Goal: Task Accomplishment & Management: Manage account settings

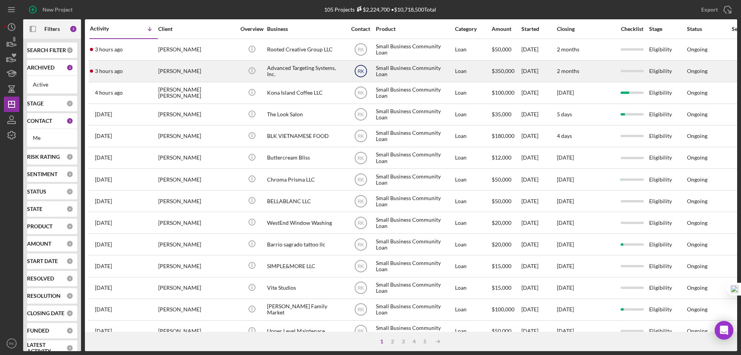
click at [363, 73] on text "RK" at bounding box center [360, 71] width 7 height 5
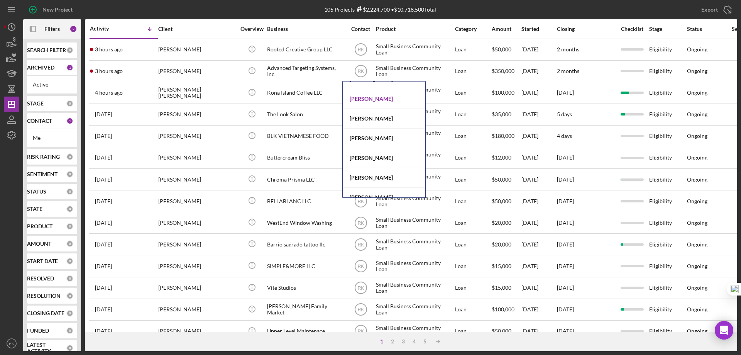
scroll to position [317, 0]
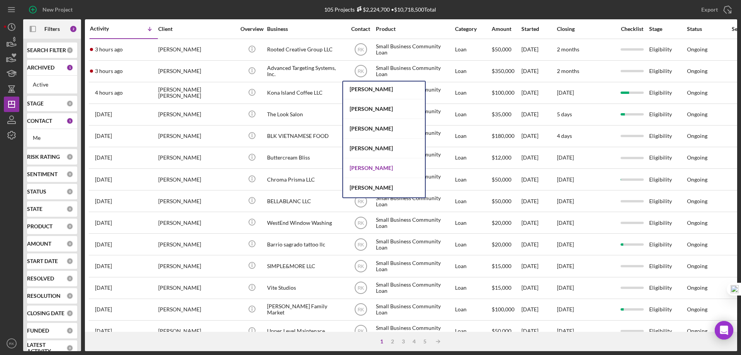
click at [368, 167] on div "[PERSON_NAME]" at bounding box center [384, 168] width 82 height 20
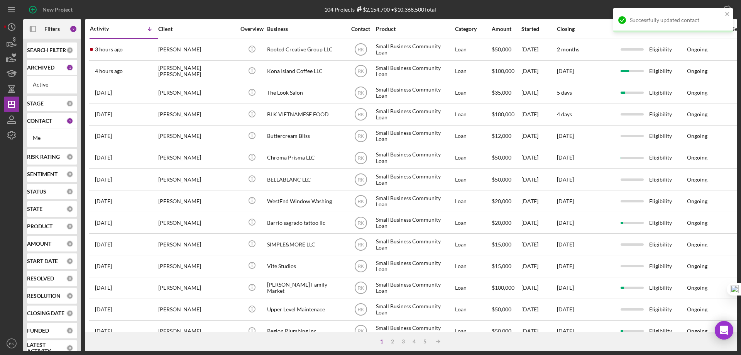
click at [361, 52] on text "RK" at bounding box center [360, 49] width 7 height 5
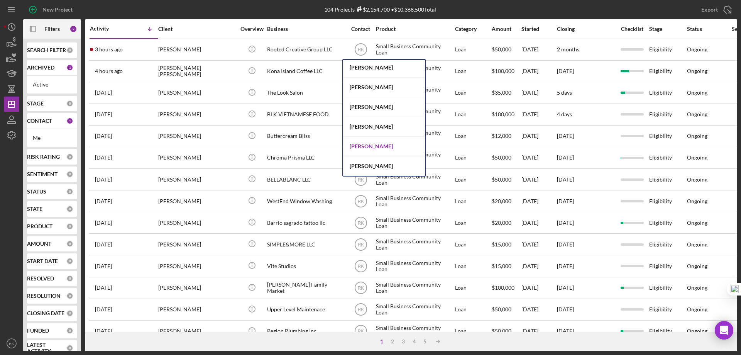
click at [367, 146] on div "[PERSON_NAME]" at bounding box center [384, 147] width 82 height 20
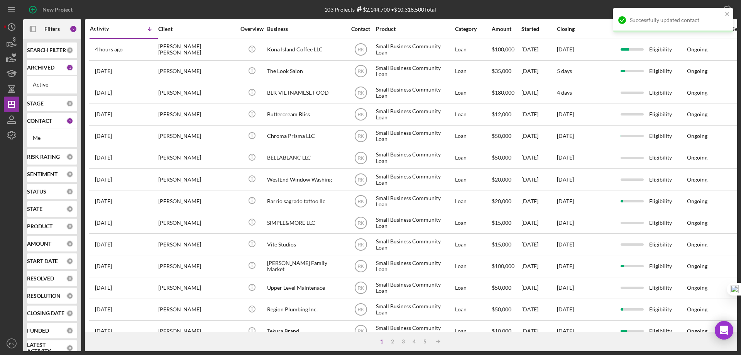
drag, startPoint x: 47, startPoint y: 118, endPoint x: 48, endPoint y: 147, distance: 29.3
click at [47, 118] on b "CONTACT" at bounding box center [39, 121] width 25 height 6
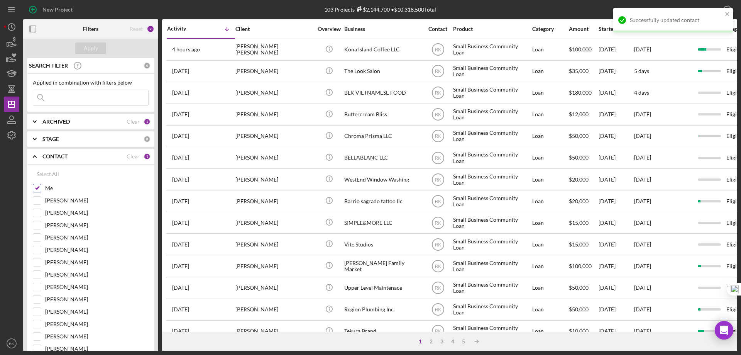
click at [37, 187] on input "Me" at bounding box center [37, 188] width 8 height 8
checkbox input "false"
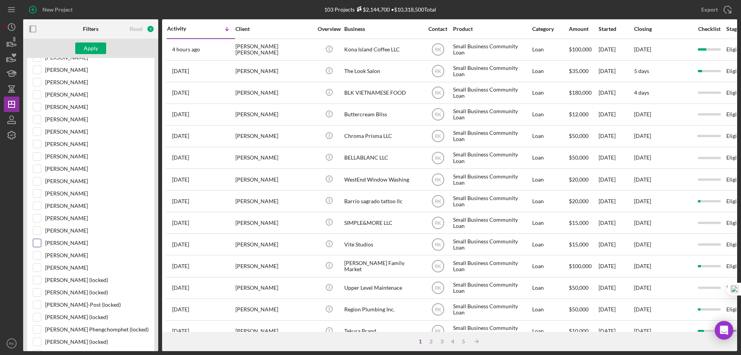
scroll to position [180, 0]
click at [37, 219] on input "[PERSON_NAME]" at bounding box center [37, 218] width 8 height 8
checkbox input "true"
click at [95, 52] on div "Apply" at bounding box center [91, 48] width 14 height 12
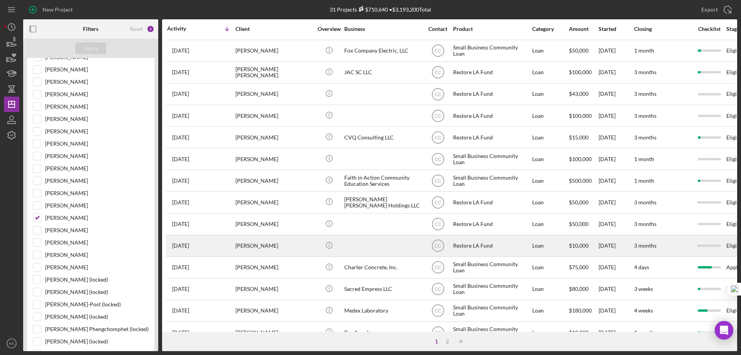
scroll to position [64, 0]
click at [364, 247] on div at bounding box center [382, 245] width 77 height 20
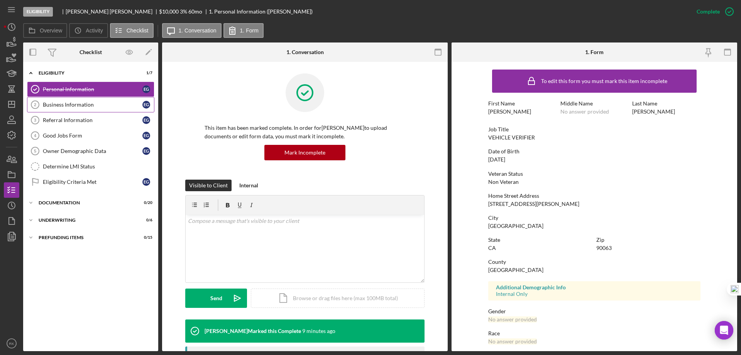
click at [78, 104] on div "Business Information" at bounding box center [93, 104] width 100 height 6
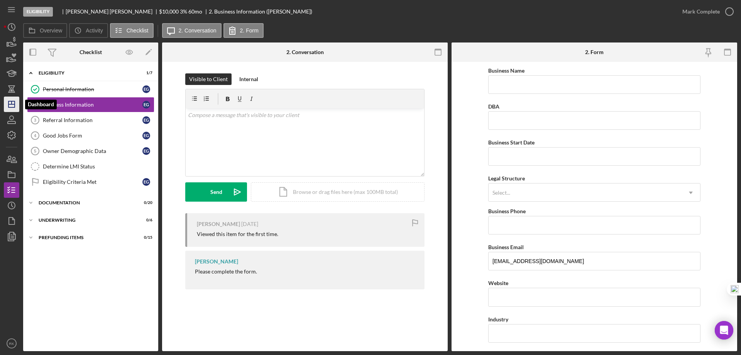
click at [11, 106] on icon "Icon/Dashboard" at bounding box center [11, 104] width 19 height 19
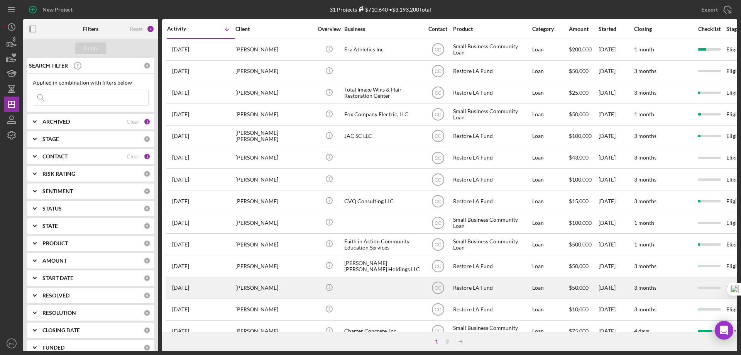
click at [363, 289] on div at bounding box center [382, 287] width 77 height 20
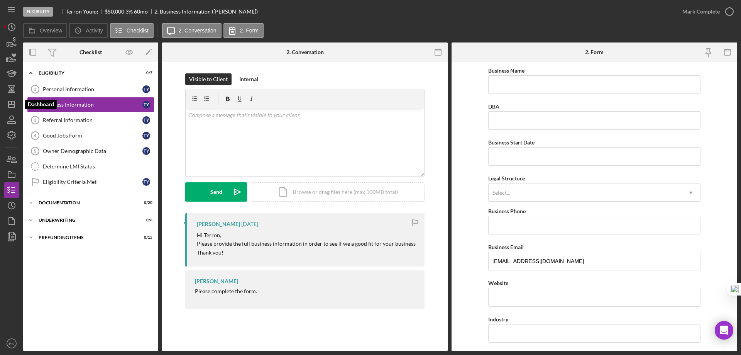
drag, startPoint x: 17, startPoint y: 103, endPoint x: 21, endPoint y: 111, distance: 9.5
click at [17, 103] on icon "Icon/Dashboard" at bounding box center [11, 104] width 19 height 19
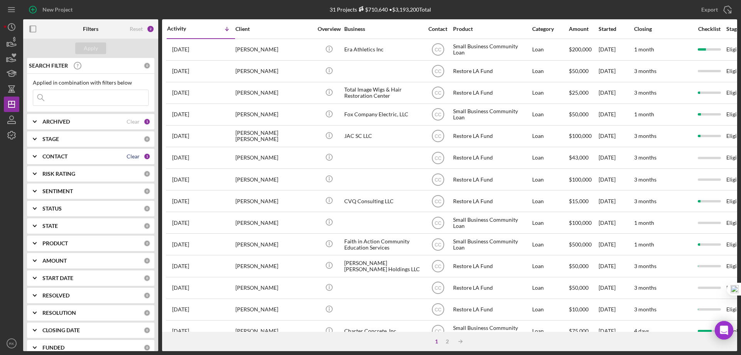
click at [130, 157] on div "Clear" at bounding box center [133, 156] width 13 height 6
click at [46, 157] on b "CONTACT" at bounding box center [54, 156] width 25 height 6
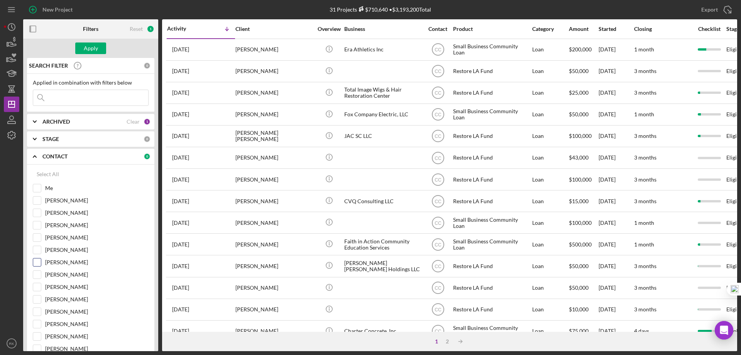
click at [41, 260] on div "[PERSON_NAME]" at bounding box center [91, 264] width 116 height 12
click at [40, 260] on input "[PERSON_NAME]" at bounding box center [37, 262] width 8 height 8
checkbox input "true"
click at [98, 46] on button "Apply" at bounding box center [90, 48] width 31 height 12
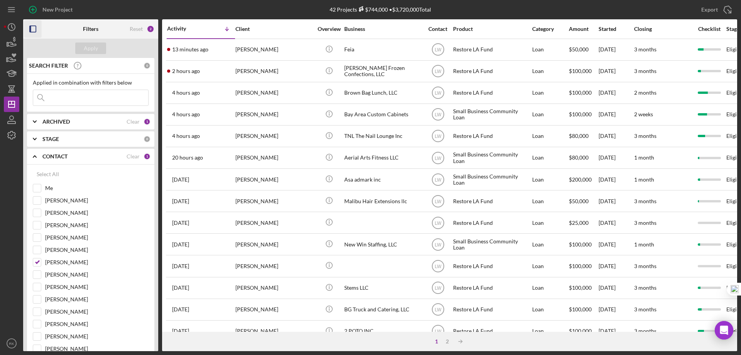
click at [32, 29] on icon "button" at bounding box center [32, 28] width 17 height 17
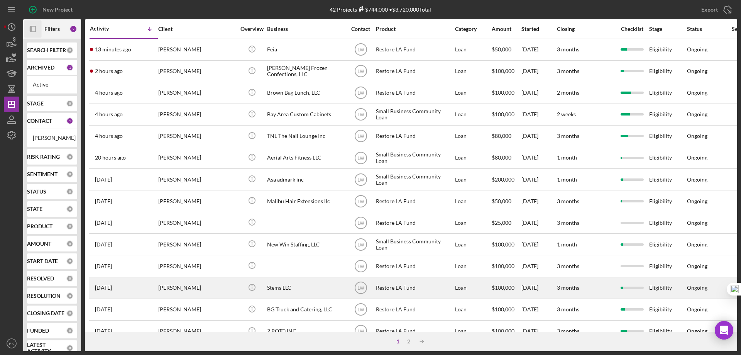
click at [291, 288] on div "Stems LLC" at bounding box center [305, 287] width 77 height 20
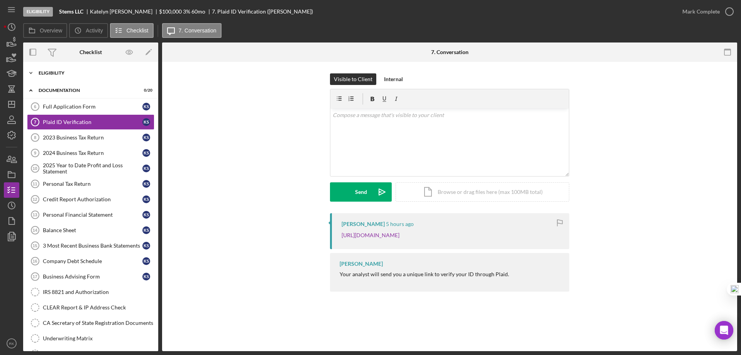
click at [67, 71] on div "Eligibility" at bounding box center [94, 73] width 110 height 5
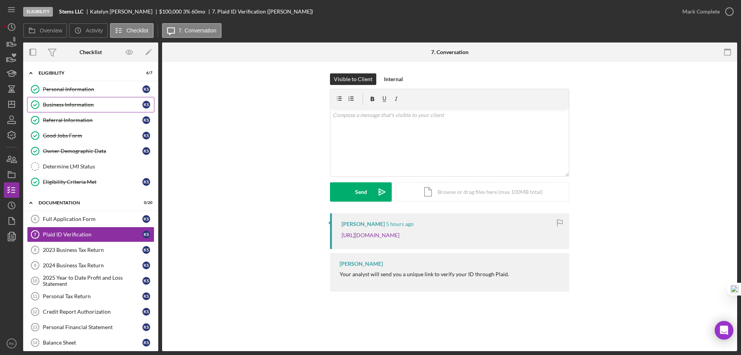
click at [63, 107] on div "Business Information" at bounding box center [93, 104] width 100 height 6
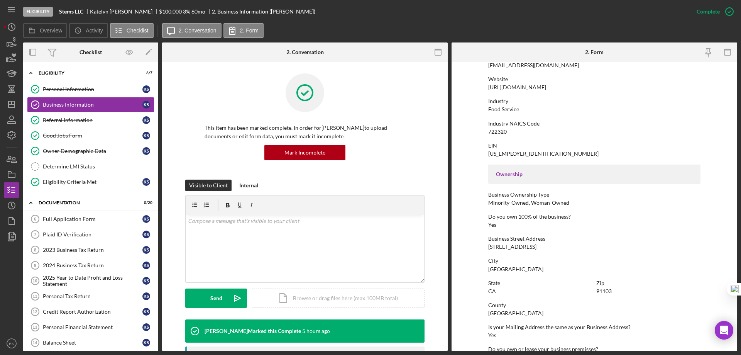
scroll to position [154, 0]
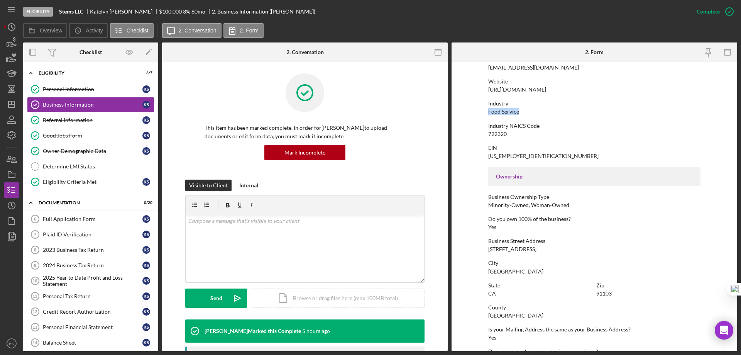
drag, startPoint x: 488, startPoint y: 111, endPoint x: 522, endPoint y: 111, distance: 33.9
click at [522, 111] on div "Industry Food Service" at bounding box center [594, 107] width 212 height 14
copy div "Food Service"
drag, startPoint x: 79, startPoint y: 124, endPoint x: 90, endPoint y: 123, distance: 10.5
click at [79, 124] on link "Referral Information Referral Information K S" at bounding box center [90, 119] width 127 height 15
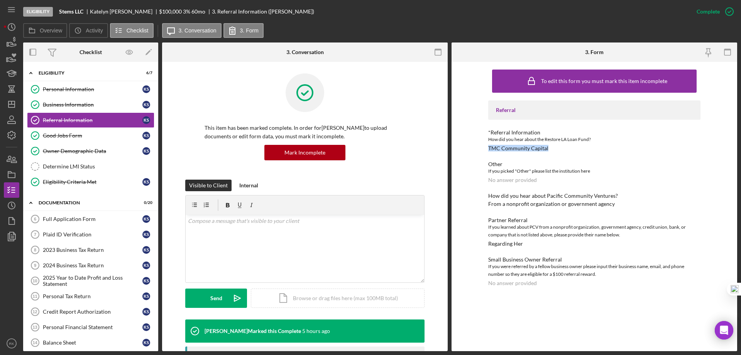
drag, startPoint x: 487, startPoint y: 147, endPoint x: 553, endPoint y: 147, distance: 65.6
click at [553, 147] on div "To edit this form you must mark this item incomplete Referral *Referral Informa…" at bounding box center [593, 206] width 285 height 289
copy div "TMC Community Capital"
click at [70, 149] on div "Owner Demographic Data" at bounding box center [93, 151] width 100 height 6
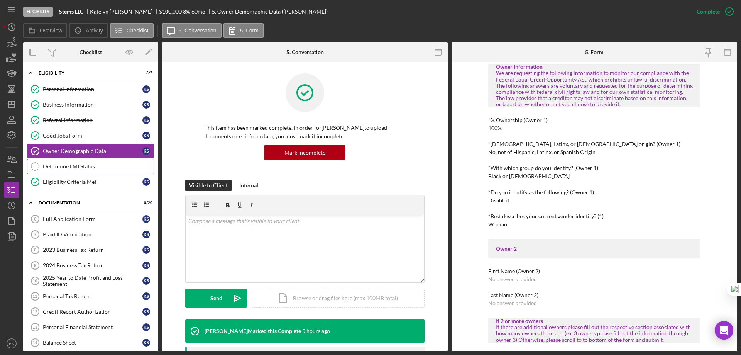
scroll to position [231, 0]
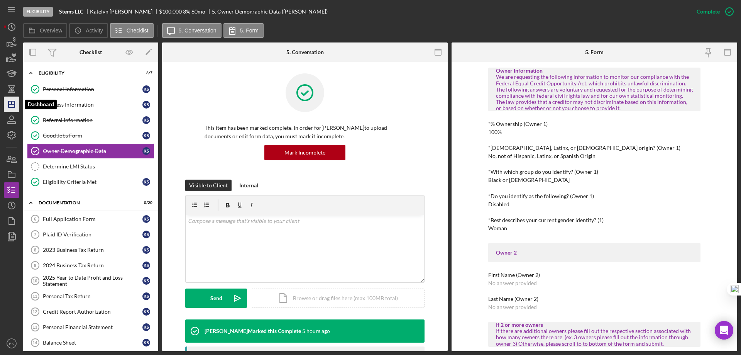
click at [12, 103] on icon "Icon/Dashboard" at bounding box center [11, 104] width 19 height 19
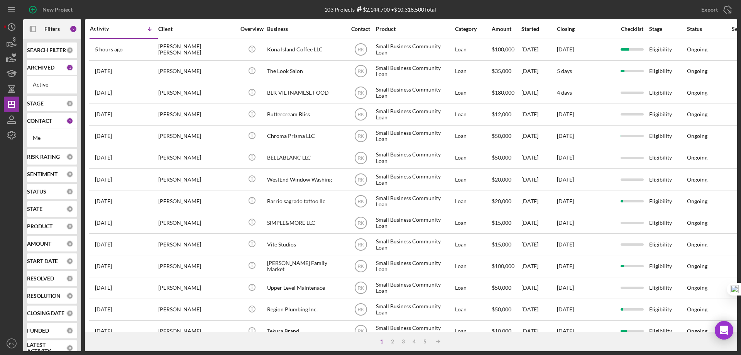
click at [36, 123] on b "CONTACT" at bounding box center [39, 121] width 25 height 6
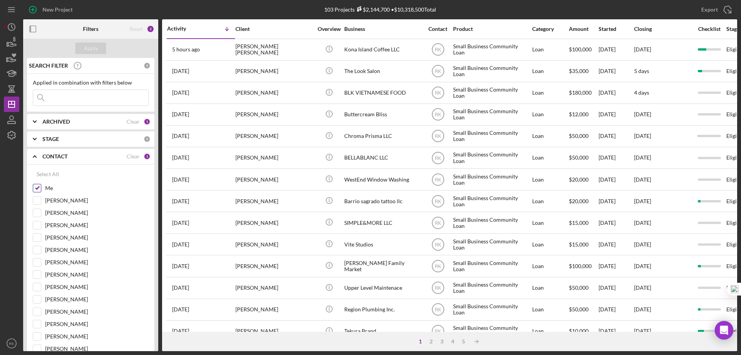
click at [36, 186] on input "Me" at bounding box center [37, 188] width 8 height 8
checkbox input "false"
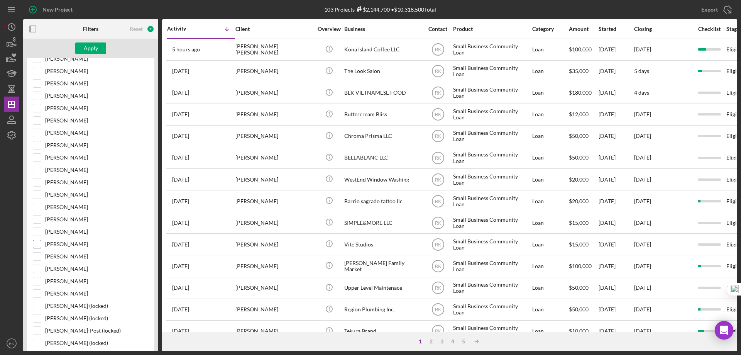
click at [37, 246] on input "[PERSON_NAME]" at bounding box center [37, 244] width 8 height 8
checkbox input "true"
click at [89, 49] on div "Apply" at bounding box center [91, 48] width 14 height 12
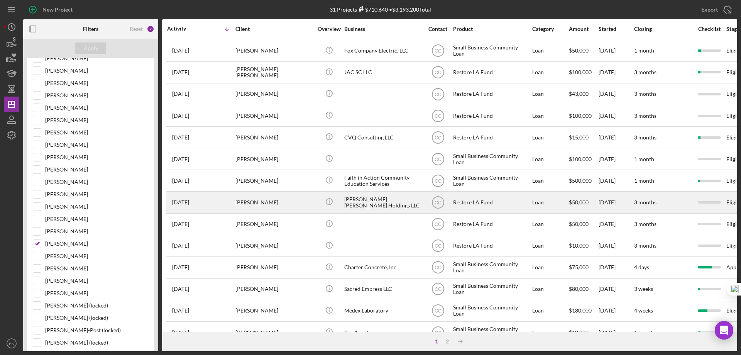
scroll to position [64, 0]
click at [380, 198] on div "[PERSON_NAME] [PERSON_NAME] Holdings LLC" at bounding box center [382, 201] width 77 height 20
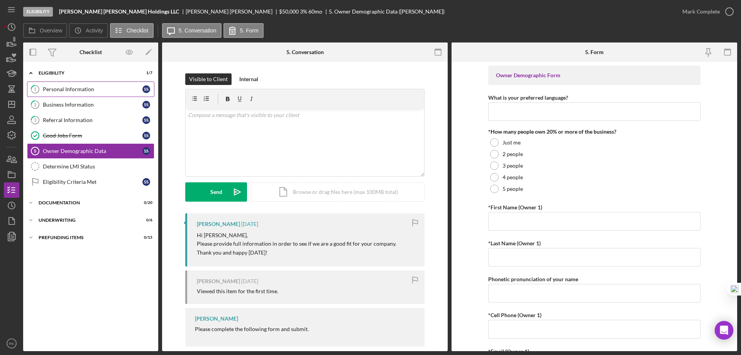
click at [68, 88] on div "Personal Information" at bounding box center [93, 89] width 100 height 6
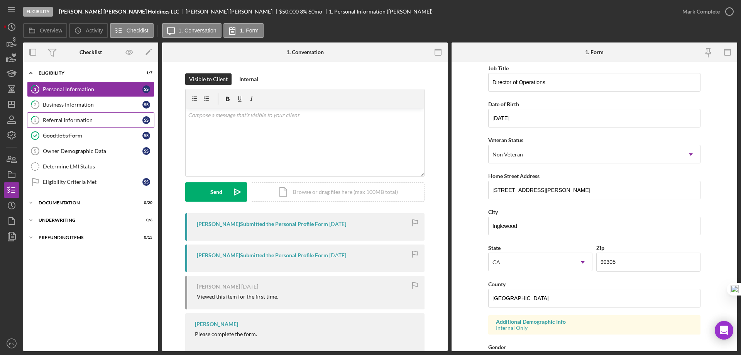
scroll to position [39, 0]
drag, startPoint x: 12, startPoint y: 102, endPoint x: 17, endPoint y: 106, distance: 6.0
click at [12, 102] on icon "Icon/Dashboard" at bounding box center [11, 104] width 19 height 19
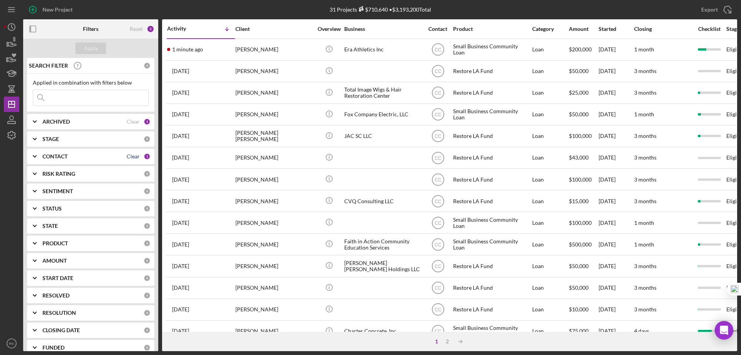
click at [128, 157] on div "Clear" at bounding box center [133, 156] width 13 height 6
drag, startPoint x: 59, startPoint y: 156, endPoint x: 59, endPoint y: 163, distance: 7.0
click at [59, 156] on b "CONTACT" at bounding box center [54, 156] width 25 height 6
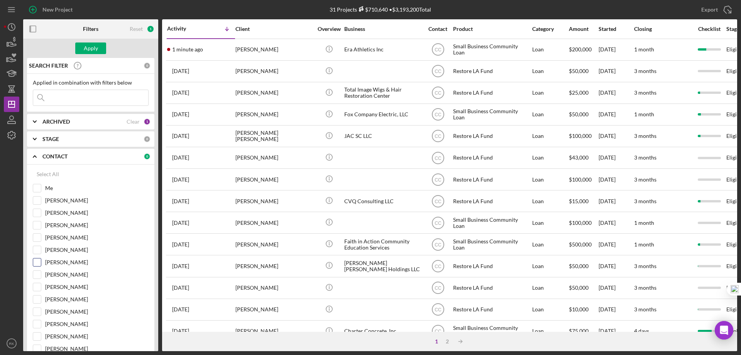
click at [36, 260] on input "[PERSON_NAME]" at bounding box center [37, 262] width 8 height 8
checkbox input "true"
click at [88, 47] on div "Apply" at bounding box center [91, 48] width 14 height 12
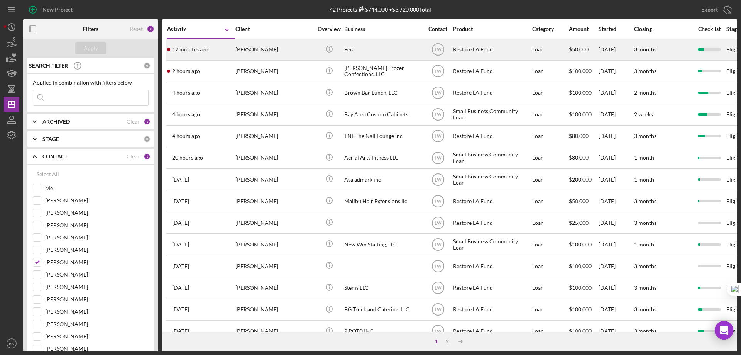
click at [351, 51] on div "Feia" at bounding box center [382, 49] width 77 height 20
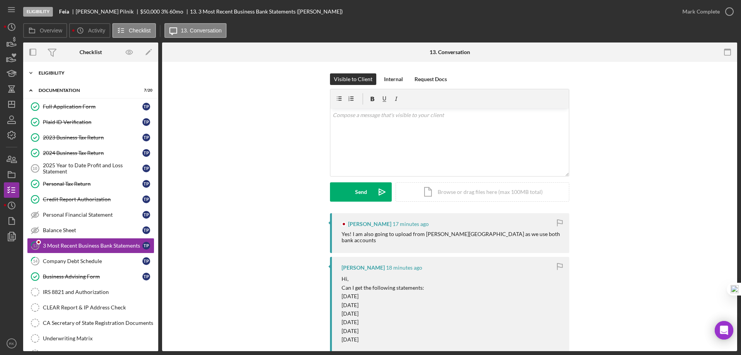
click at [56, 75] on div "Icon/Expander Eligibility 6 / 7" at bounding box center [90, 72] width 135 height 15
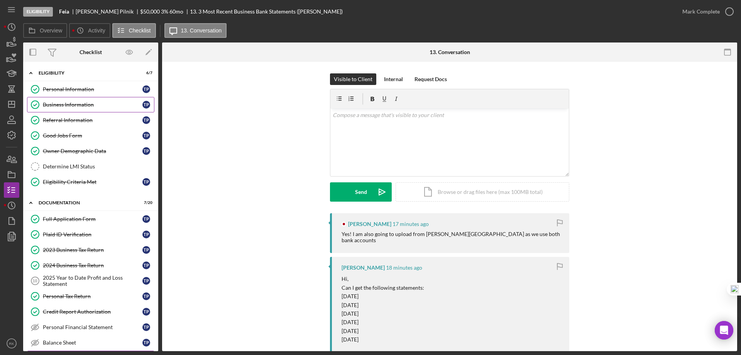
click at [66, 103] on div "Business Information" at bounding box center [93, 104] width 100 height 6
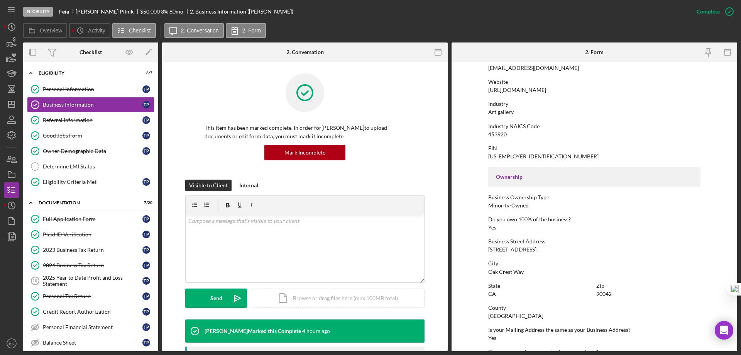
scroll to position [154, 0]
drag, startPoint x: 488, startPoint y: 111, endPoint x: 513, endPoint y: 109, distance: 24.8
click at [513, 109] on div "Industry Art gallery" at bounding box center [594, 107] width 212 height 14
copy div "Art gallery"
drag, startPoint x: 61, startPoint y: 124, endPoint x: 279, endPoint y: 115, distance: 218.1
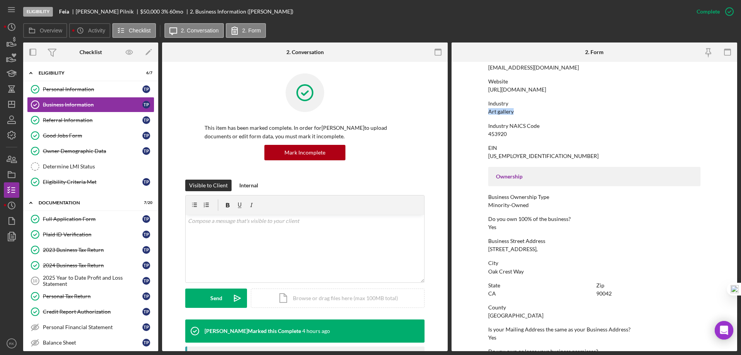
click at [61, 124] on link "Referral Information Referral Information T P" at bounding box center [90, 119] width 127 height 15
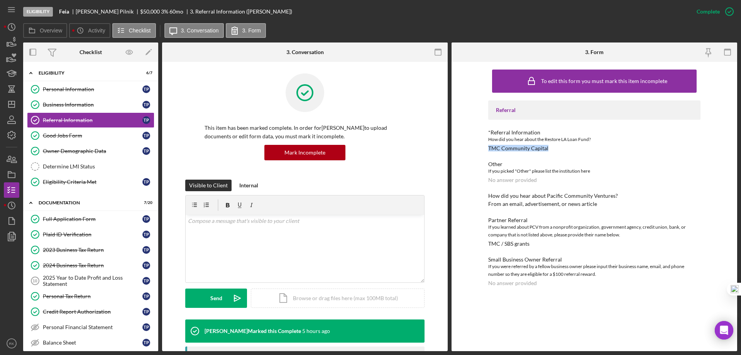
drag, startPoint x: 489, startPoint y: 148, endPoint x: 552, endPoint y: 148, distance: 63.3
click at [552, 148] on div "*Referral Information How did you hear about the Restore LA Loan Fund? TMC Comm…" at bounding box center [594, 140] width 212 height 22
copy div "TMC Community Capital"
click at [83, 154] on link "Owner Demographic Data Owner Demographic Data T P" at bounding box center [90, 150] width 127 height 15
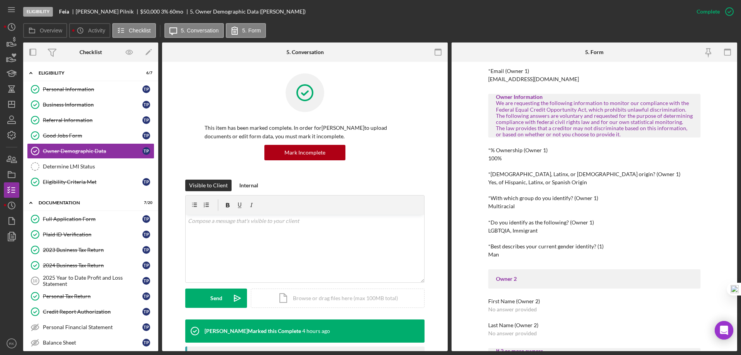
scroll to position [206, 0]
click at [13, 102] on icon "Icon/Dashboard" at bounding box center [11, 104] width 19 height 19
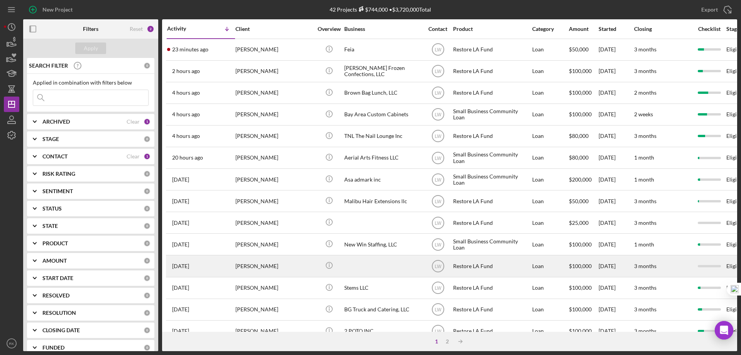
click at [262, 267] on div "[PERSON_NAME]" at bounding box center [273, 265] width 77 height 20
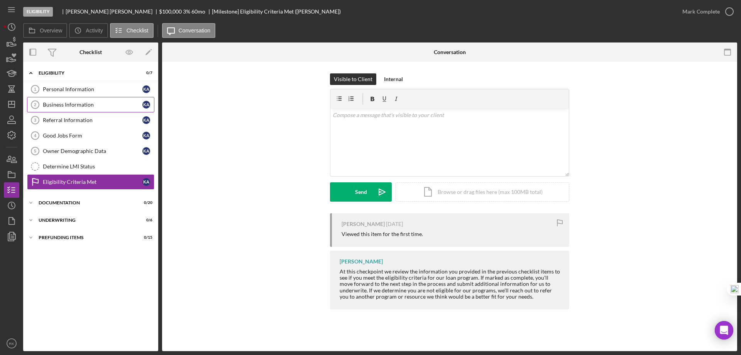
click at [77, 103] on div "Business Information" at bounding box center [93, 104] width 100 height 6
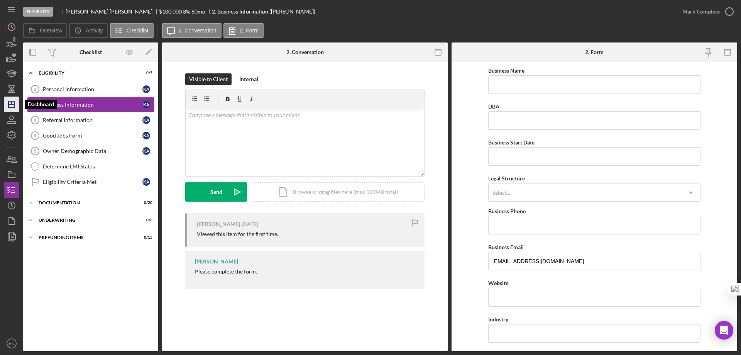
drag, startPoint x: 15, startPoint y: 105, endPoint x: 16, endPoint y: 109, distance: 4.3
click at [15, 105] on polygon "button" at bounding box center [11, 104] width 6 height 6
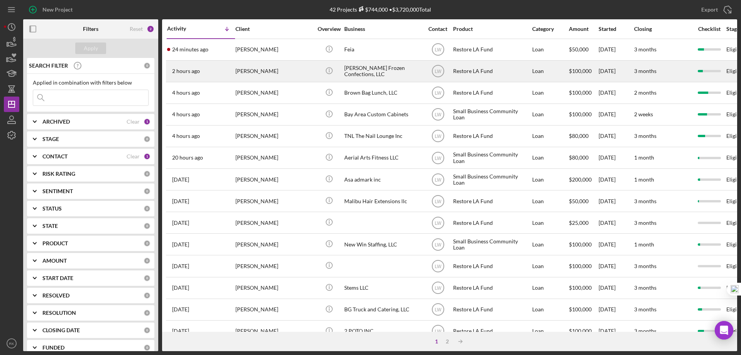
click at [357, 68] on div "[PERSON_NAME] Frozen Confections, LLC" at bounding box center [382, 71] width 77 height 20
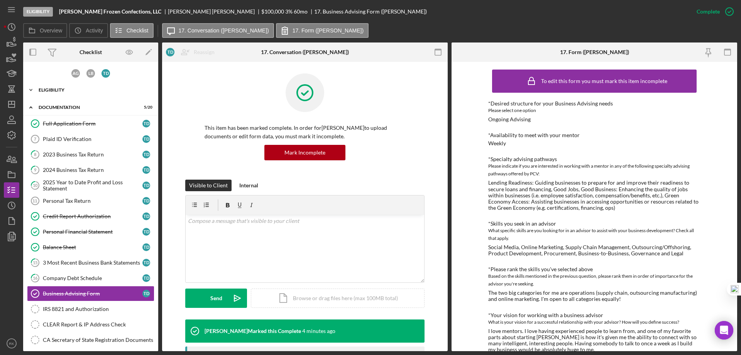
click at [68, 91] on div "Eligibility" at bounding box center [94, 90] width 110 height 5
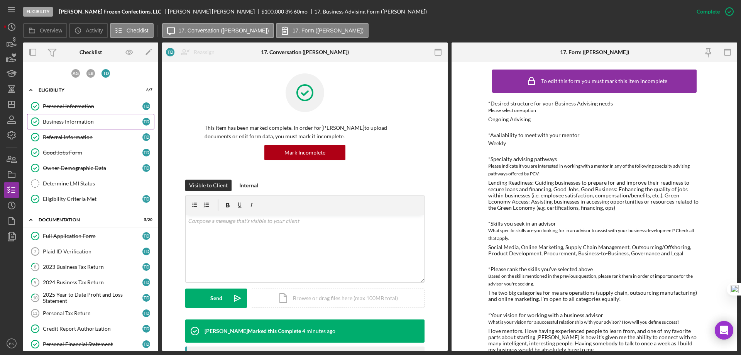
click at [69, 122] on div "Business Information" at bounding box center [93, 121] width 100 height 6
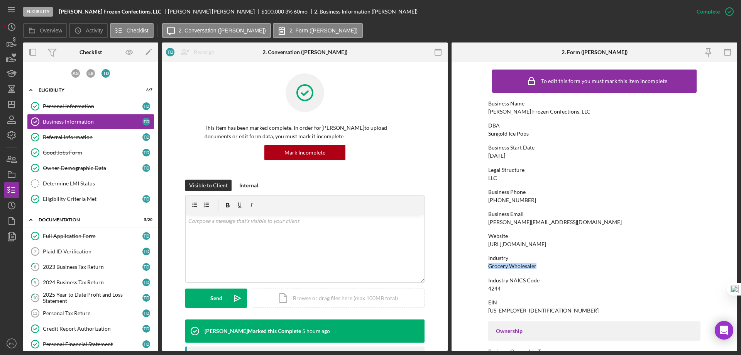
drag, startPoint x: 485, startPoint y: 267, endPoint x: 535, endPoint y: 264, distance: 50.6
click at [538, 263] on form "To edit this form you must mark this item incomplete Business Name [PERSON_NAME…" at bounding box center [593, 206] width 285 height 289
copy div "Grocery Wholesaler"
drag, startPoint x: 79, startPoint y: 139, endPoint x: 108, endPoint y: 138, distance: 29.7
click at [80, 139] on div "Referral Information" at bounding box center [93, 137] width 100 height 6
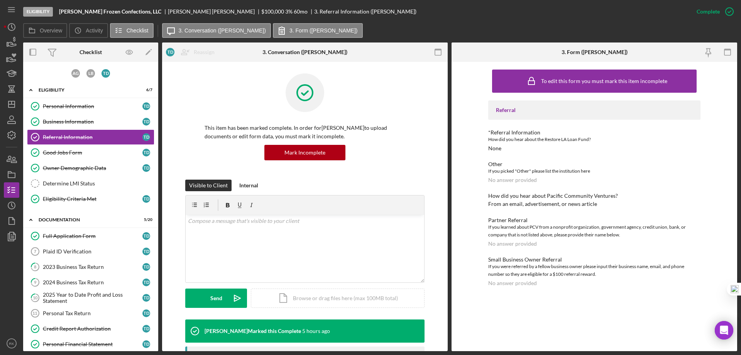
click at [488, 203] on div "From an email, advertisement, or news article" at bounding box center [542, 204] width 109 height 6
drag, startPoint x: 78, startPoint y: 168, endPoint x: 110, endPoint y: 168, distance: 32.4
click at [78, 168] on div "Owner Demographic Data" at bounding box center [93, 168] width 100 height 6
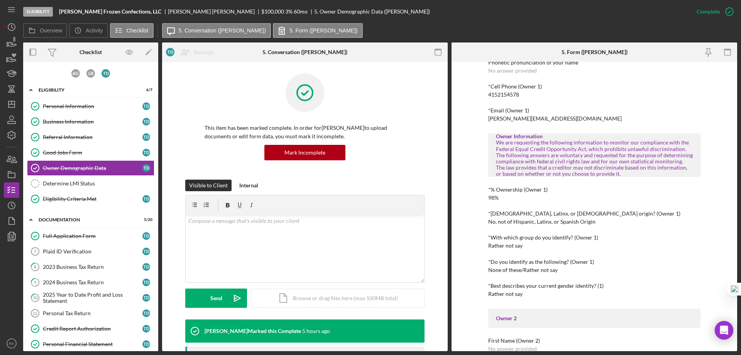
scroll to position [167, 0]
click at [14, 171] on icon "button" at bounding box center [11, 174] width 19 height 19
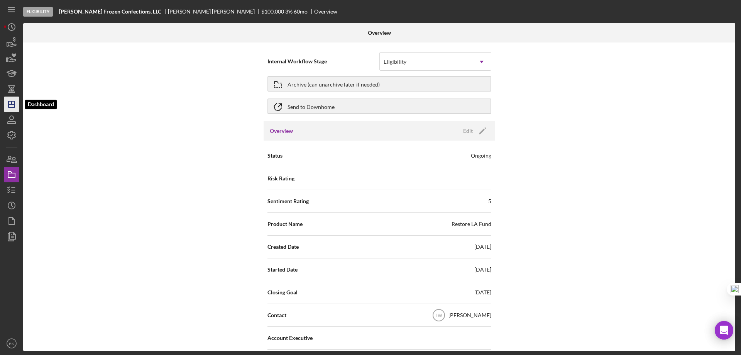
click at [7, 104] on icon "Icon/Dashboard" at bounding box center [11, 104] width 19 height 19
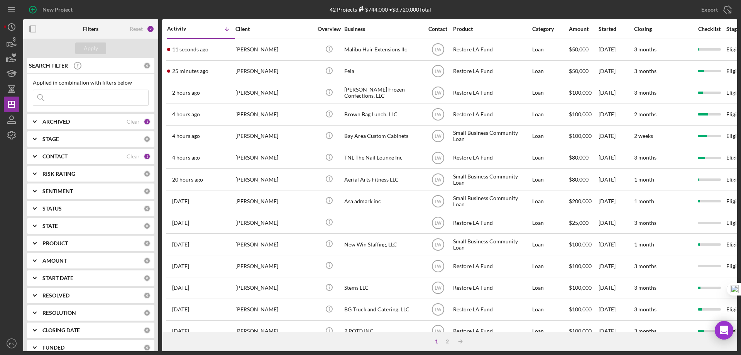
click at [59, 156] on b "CONTACT" at bounding box center [54, 156] width 25 height 6
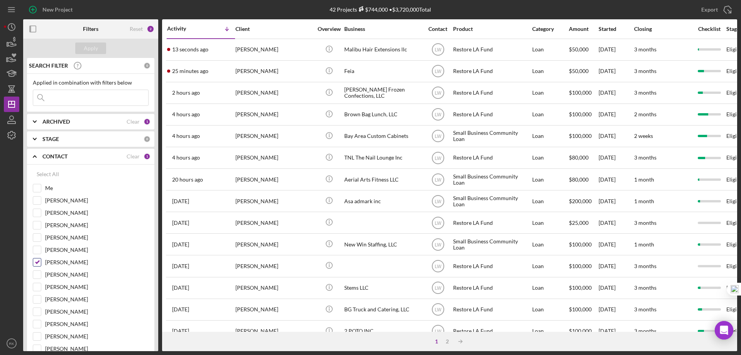
click at [36, 260] on input "[PERSON_NAME]" at bounding box center [37, 262] width 8 height 8
checkbox input "false"
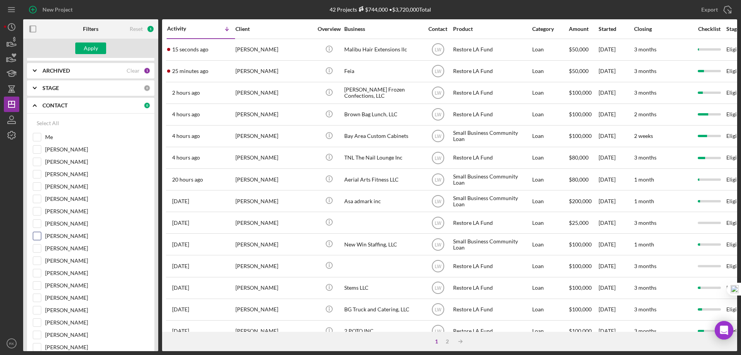
scroll to position [51, 0]
click at [36, 234] on input "[PERSON_NAME]" at bounding box center [37, 235] width 8 height 8
checkbox input "true"
click at [95, 50] on div "Apply" at bounding box center [91, 48] width 14 height 12
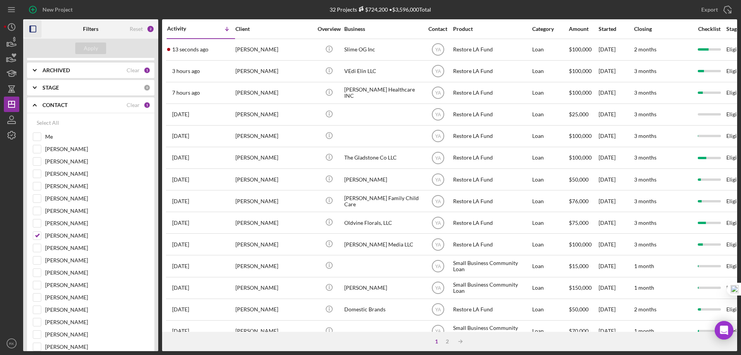
click at [34, 30] on icon "button" at bounding box center [32, 28] width 17 height 17
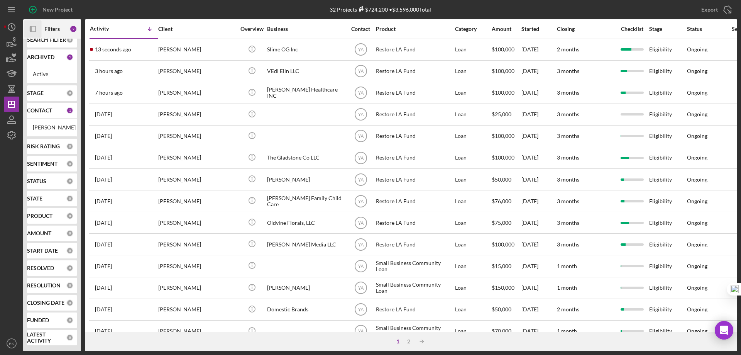
scroll to position [17, 0]
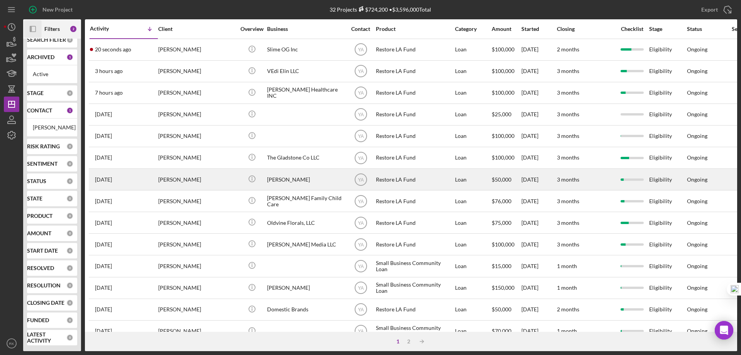
click at [279, 176] on div "[PERSON_NAME]" at bounding box center [305, 179] width 77 height 20
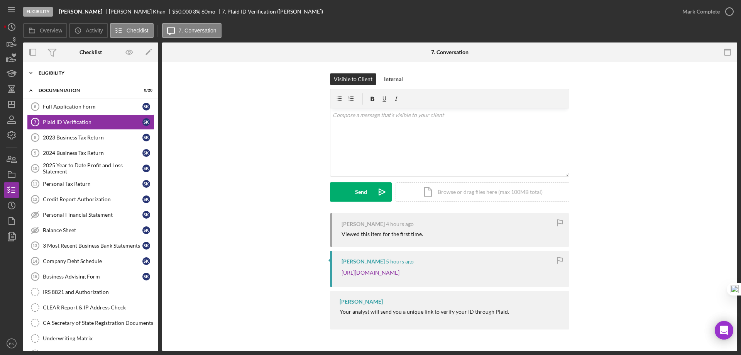
click at [60, 77] on div "Icon/Expander Eligibility 7 / 7" at bounding box center [90, 72] width 135 height 15
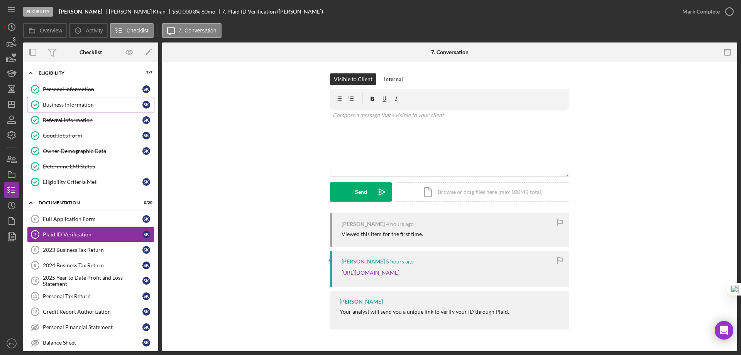
click at [68, 106] on div "Business Information" at bounding box center [93, 104] width 100 height 6
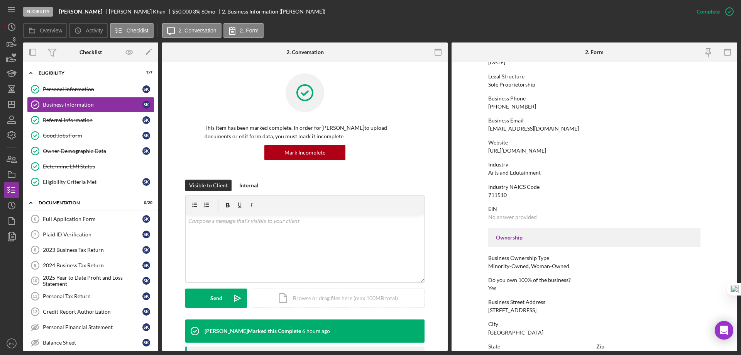
scroll to position [77, 0]
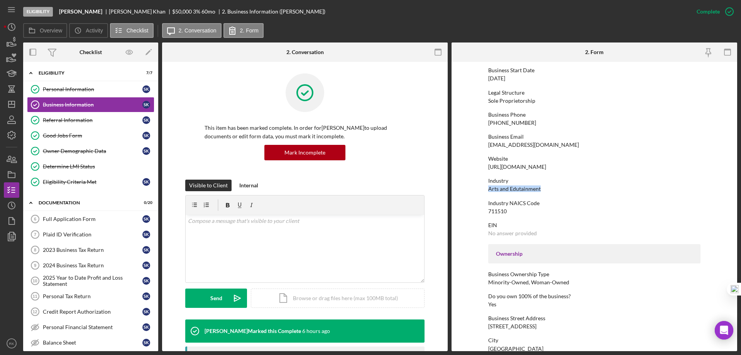
drag, startPoint x: 540, startPoint y: 189, endPoint x: 487, endPoint y: 189, distance: 53.2
click at [488, 189] on div "Industry Arts and Edutainment" at bounding box center [594, 184] width 212 height 14
copy div "Arts and Edutainment"
drag, startPoint x: 75, startPoint y: 120, endPoint x: 183, endPoint y: 120, distance: 108.0
click at [76, 119] on div "Referral Information" at bounding box center [93, 120] width 100 height 6
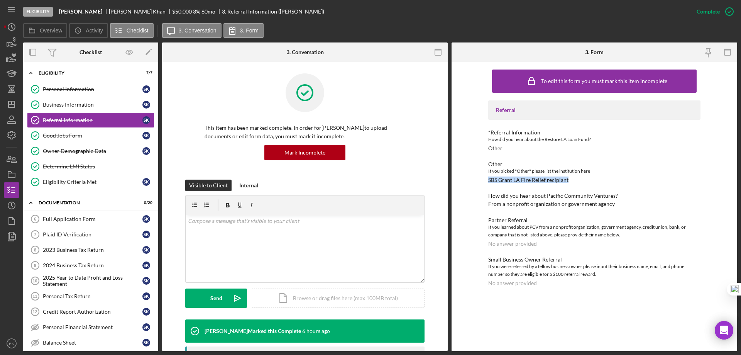
drag, startPoint x: 488, startPoint y: 179, endPoint x: 571, endPoint y: 181, distance: 82.2
click at [571, 181] on div "Other If you picked "Other" please list the institution here SBS Grant LA Fire …" at bounding box center [594, 172] width 212 height 22
copy div "SBS Grant LA Fire Relief recipiant"
drag, startPoint x: 91, startPoint y: 150, endPoint x: 116, endPoint y: 151, distance: 25.1
click at [91, 150] on div "Owner Demographic Data" at bounding box center [93, 151] width 100 height 6
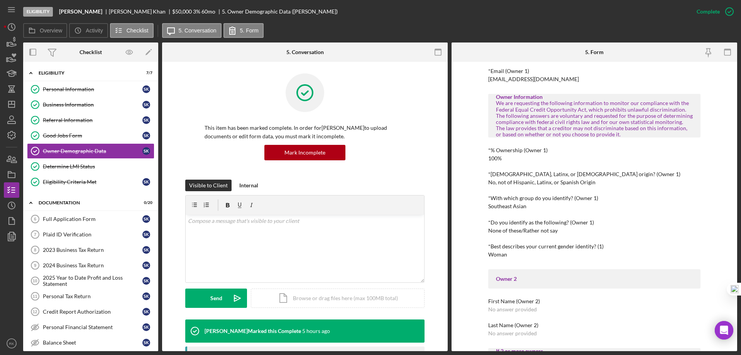
scroll to position [206, 0]
drag, startPoint x: 7, startPoint y: 106, endPoint x: 14, endPoint y: 118, distance: 13.5
click at [7, 106] on icon "Icon/Dashboard" at bounding box center [11, 104] width 19 height 19
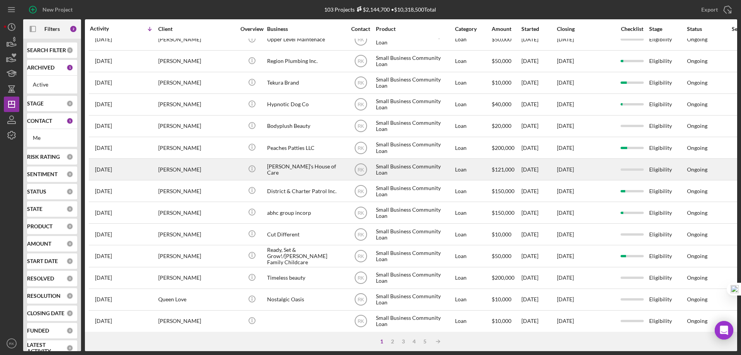
scroll to position [258, 0]
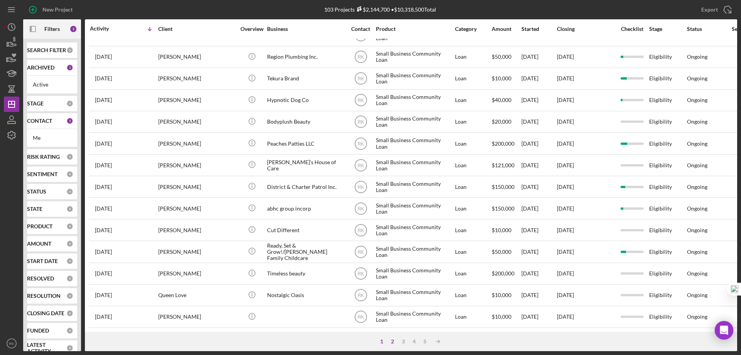
click at [391, 341] on div "2" at bounding box center [392, 341] width 11 height 6
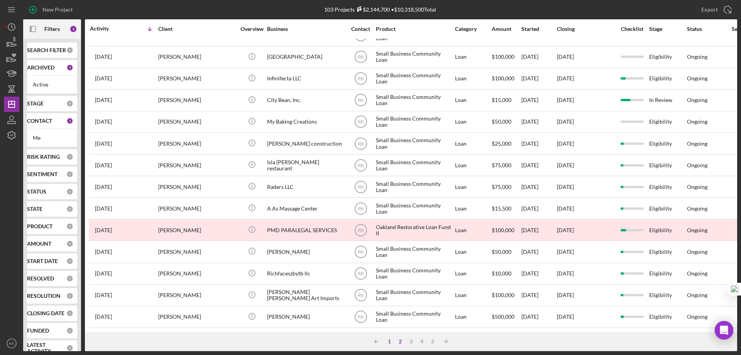
click at [387, 341] on div "1" at bounding box center [389, 341] width 11 height 6
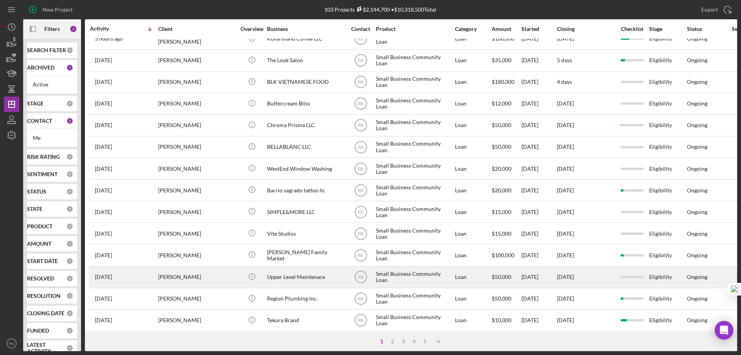
scroll to position [0, 0]
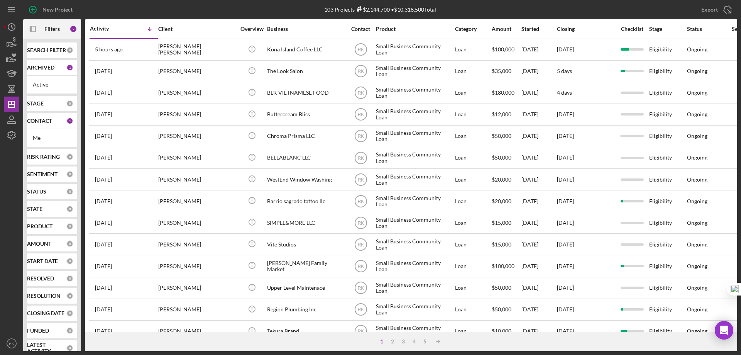
click at [39, 53] on b "SEARCH FILTER" at bounding box center [46, 50] width 39 height 6
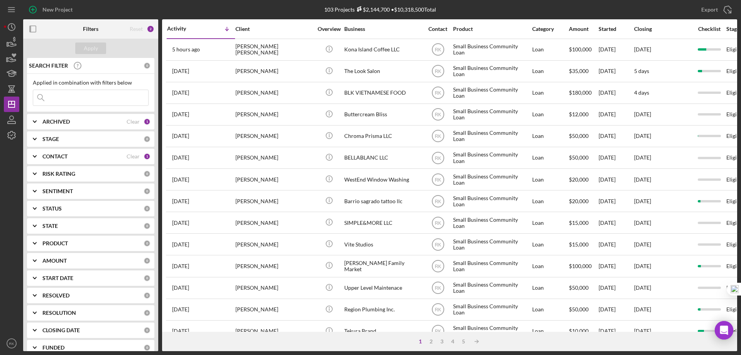
click at [64, 98] on input at bounding box center [90, 97] width 115 height 15
click at [93, 51] on div "Apply" at bounding box center [91, 48] width 14 height 12
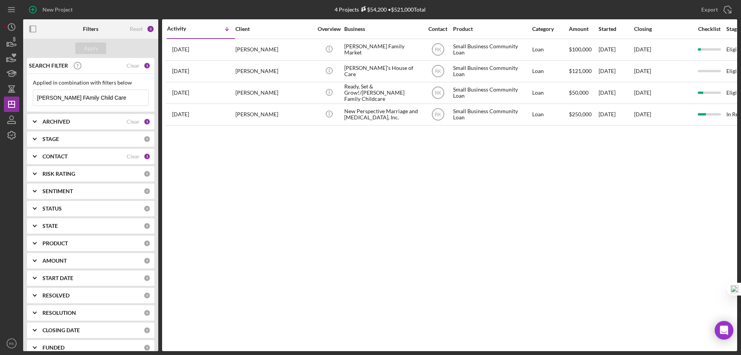
click at [59, 96] on input "[PERSON_NAME] FAmily Child Care" at bounding box center [90, 97] width 115 height 15
type input "[PERSON_NAME] Family Child Care"
click at [85, 50] on div "Apply" at bounding box center [91, 48] width 14 height 12
click at [67, 120] on b "ARCHIVED" at bounding box center [55, 121] width 27 height 6
click at [35, 167] on input "Archived" at bounding box center [37, 166] width 8 height 8
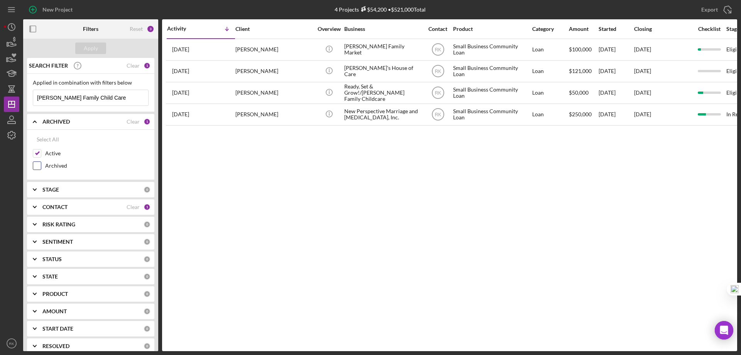
checkbox input "true"
click at [93, 47] on div "Apply" at bounding box center [91, 48] width 14 height 12
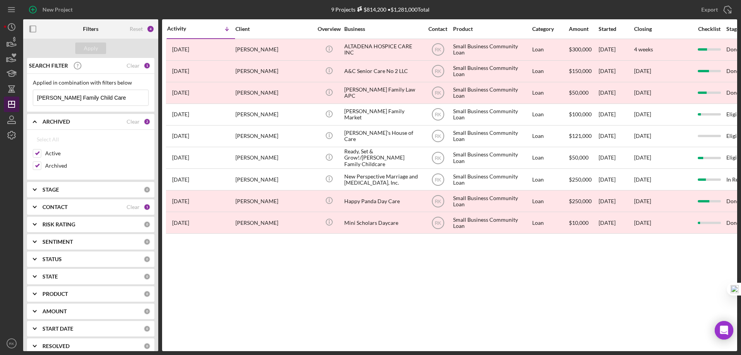
drag, startPoint x: 102, startPoint y: 95, endPoint x: 14, endPoint y: 108, distance: 88.6
click at [19, 103] on div "New Project 9 Projects $814,200 • $1,281,000 Total Export Icon/Export Filters R…" at bounding box center [370, 175] width 733 height 351
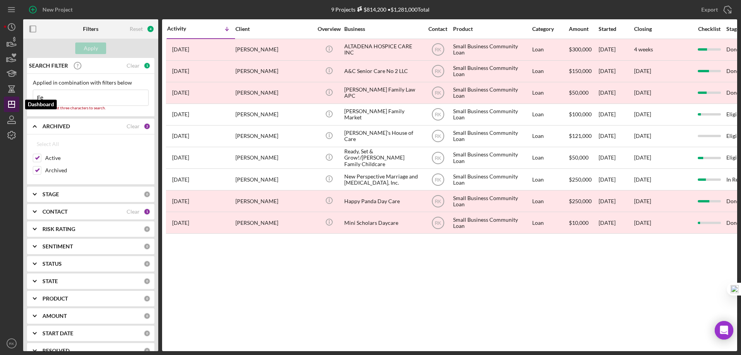
type input "F"
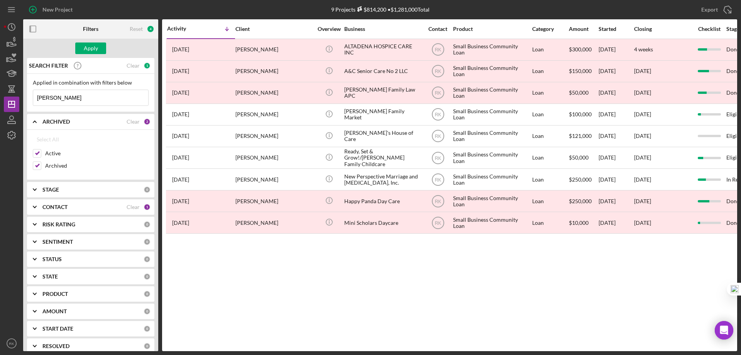
type input "[PERSON_NAME]"
click at [39, 165] on input "Archived" at bounding box center [37, 166] width 8 height 8
checkbox input "false"
drag, startPoint x: 76, startPoint y: 98, endPoint x: 20, endPoint y: 95, distance: 56.4
click at [20, 95] on div "New Project 9 Projects $814,200 • $1,281,000 Total Export Icon/Export Filters R…" at bounding box center [370, 175] width 733 height 351
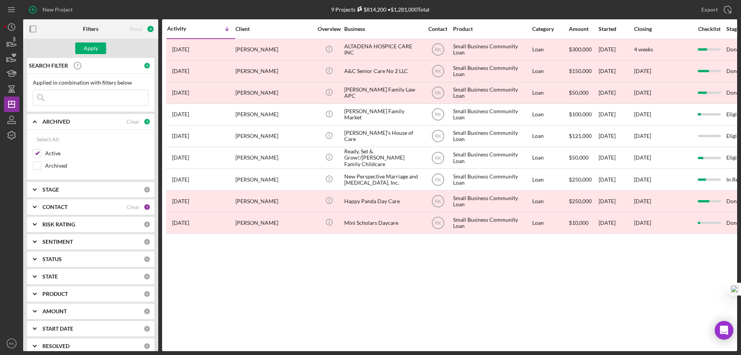
paste input "[PERSON_NAME] Family Child Care"
type input "[PERSON_NAME] Family Child Care"
click at [57, 208] on b "CONTACT" at bounding box center [54, 207] width 25 height 6
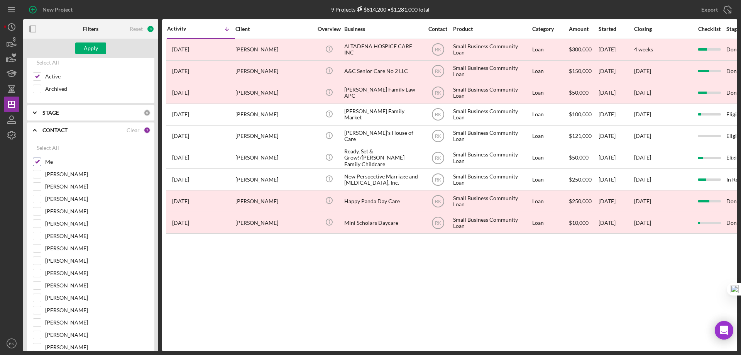
scroll to position [77, 0]
click at [35, 164] on input "Me" at bounding box center [37, 161] width 8 height 8
checkbox input "false"
click at [41, 260] on input "[PERSON_NAME]" at bounding box center [37, 260] width 8 height 8
checkbox input "true"
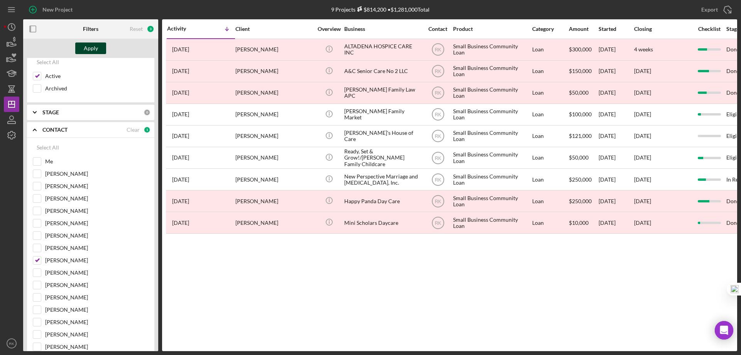
click at [93, 46] on div "Apply" at bounding box center [91, 48] width 14 height 12
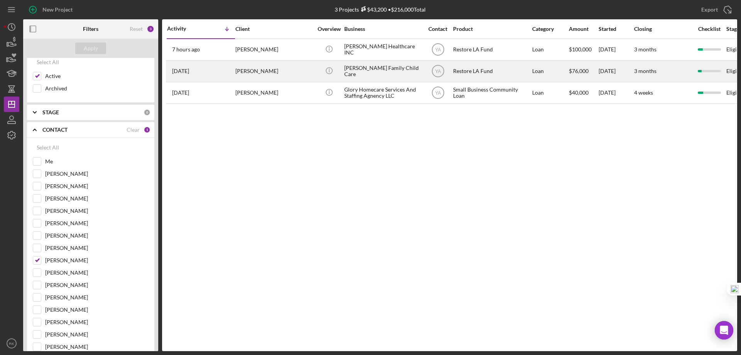
click at [372, 71] on div "[PERSON_NAME] Family Child Care" at bounding box center [382, 71] width 77 height 20
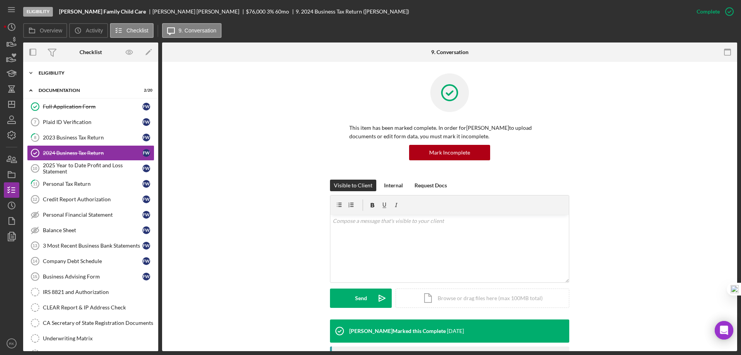
click at [54, 72] on div "Eligibility" at bounding box center [94, 73] width 110 height 5
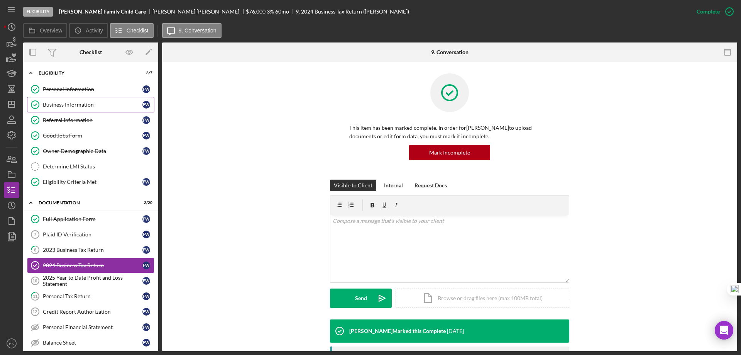
click at [73, 103] on div "Business Information" at bounding box center [93, 104] width 100 height 6
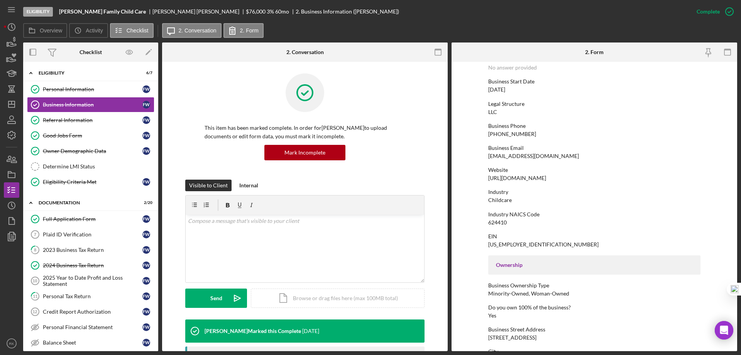
scroll to position [71, 0]
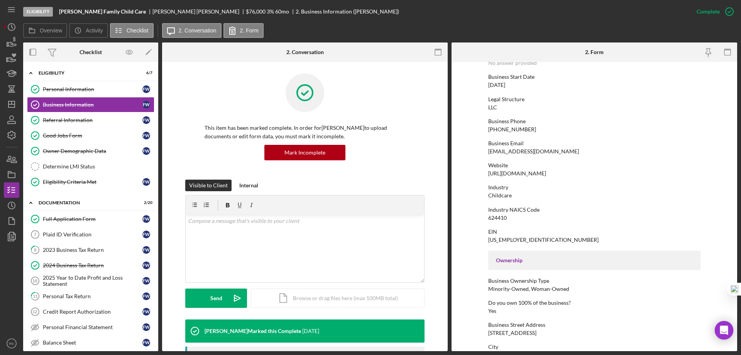
click at [486, 194] on form "To edit this form you must mark this item incomplete Business Name [PERSON_NAME…" at bounding box center [593, 206] width 285 height 289
drag, startPoint x: 63, startPoint y: 124, endPoint x: 155, endPoint y: 133, distance: 92.2
click at [63, 124] on link "Referral Information Referral Information F W" at bounding box center [90, 119] width 127 height 15
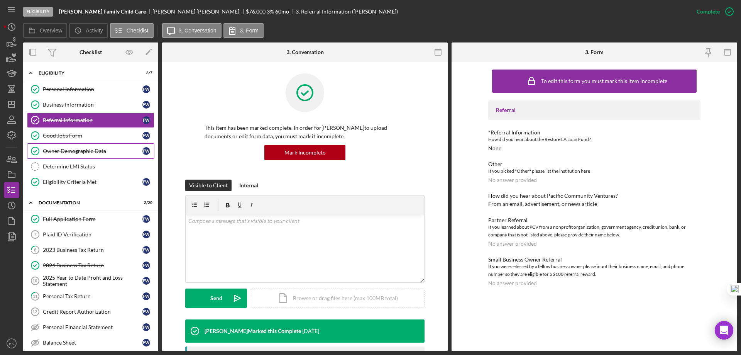
click at [79, 149] on div "Owner Demographic Data" at bounding box center [93, 151] width 100 height 6
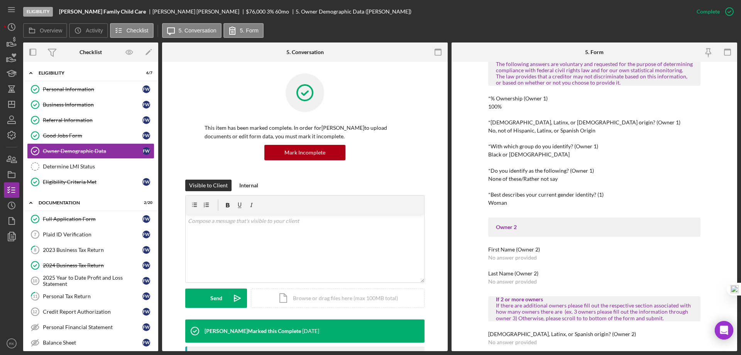
scroll to position [257, 0]
click at [8, 105] on polygon "button" at bounding box center [11, 104] width 6 height 6
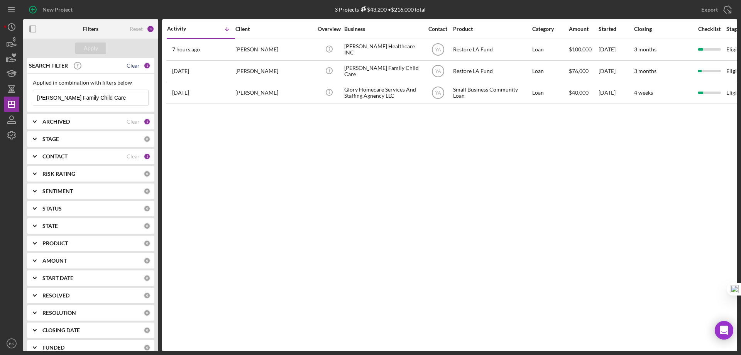
click at [130, 63] on div "Clear" at bounding box center [133, 65] width 13 height 6
click at [93, 45] on div "Apply" at bounding box center [91, 48] width 14 height 12
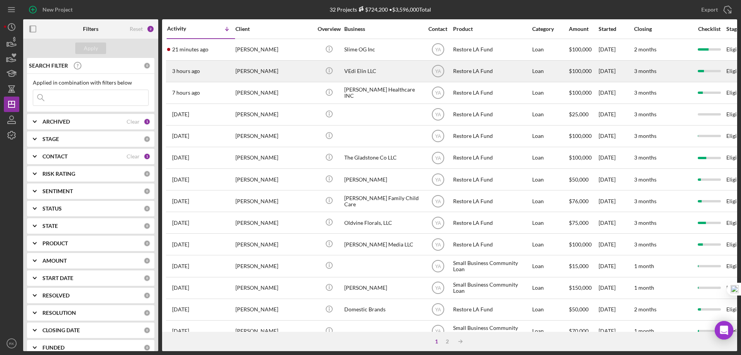
click at [367, 72] on div "VEdi Elin LLC" at bounding box center [382, 71] width 77 height 20
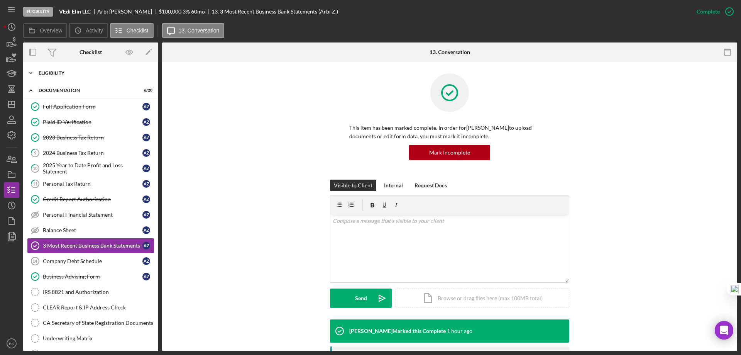
click at [63, 76] on div "Icon/Expander Eligibility 7 / 7" at bounding box center [90, 72] width 135 height 15
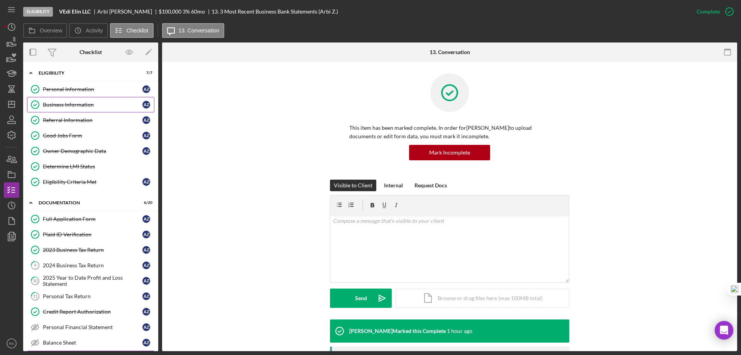
drag, startPoint x: 67, startPoint y: 103, endPoint x: 93, endPoint y: 111, distance: 27.3
click at [67, 103] on div "Business Information" at bounding box center [93, 104] width 100 height 6
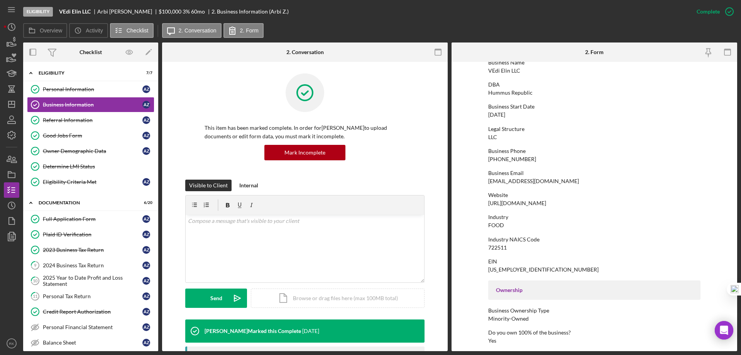
scroll to position [39, 0]
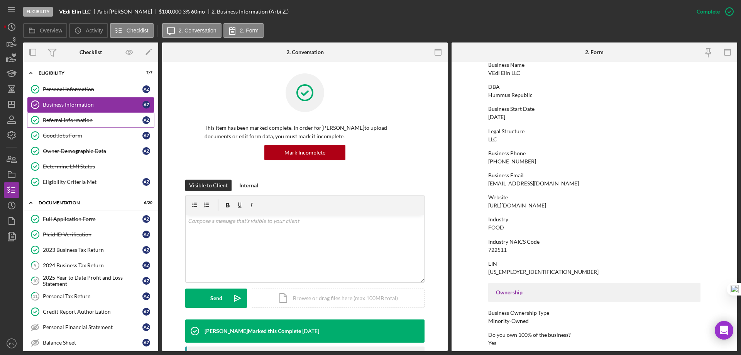
drag, startPoint x: 88, startPoint y: 120, endPoint x: 195, endPoint y: 131, distance: 107.5
click at [88, 120] on div "Referral Information" at bounding box center [93, 120] width 100 height 6
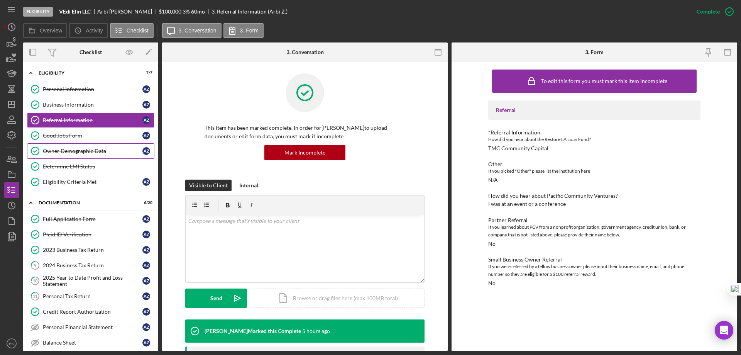
drag, startPoint x: 88, startPoint y: 154, endPoint x: 102, endPoint y: 154, distance: 13.9
click at [89, 154] on div "Owner Demographic Data" at bounding box center [93, 151] width 100 height 6
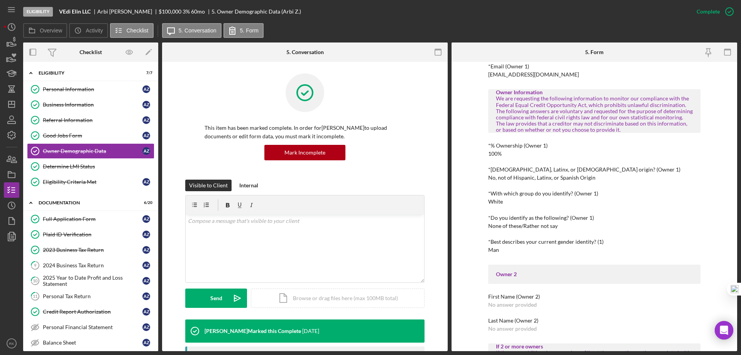
scroll to position [218, 0]
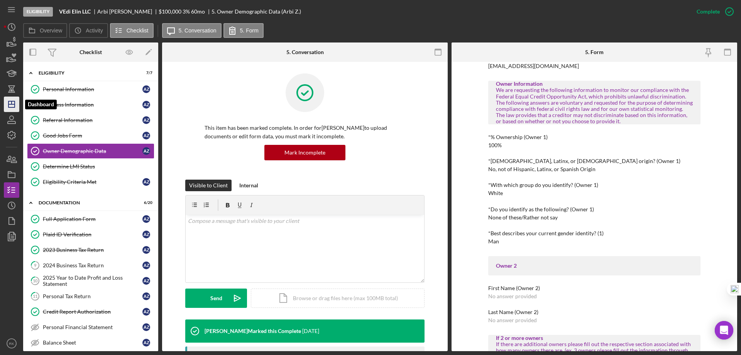
click at [12, 103] on icon "Icon/Dashboard" at bounding box center [11, 104] width 19 height 19
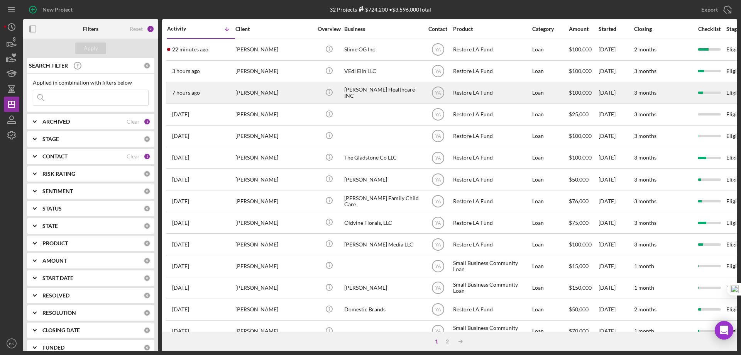
click at [363, 91] on div "[PERSON_NAME] Healthcare INC" at bounding box center [382, 93] width 77 height 20
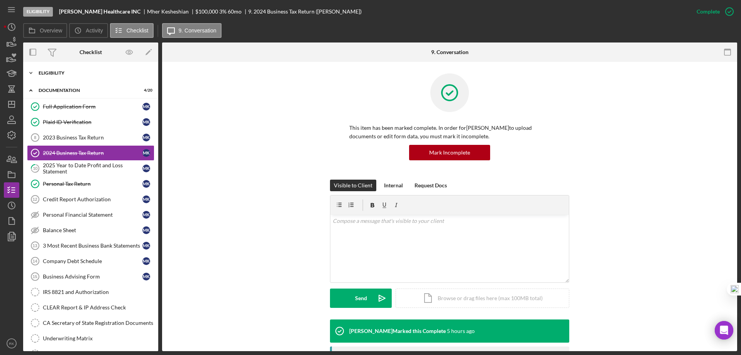
click at [61, 72] on div "Eligibility" at bounding box center [94, 73] width 110 height 5
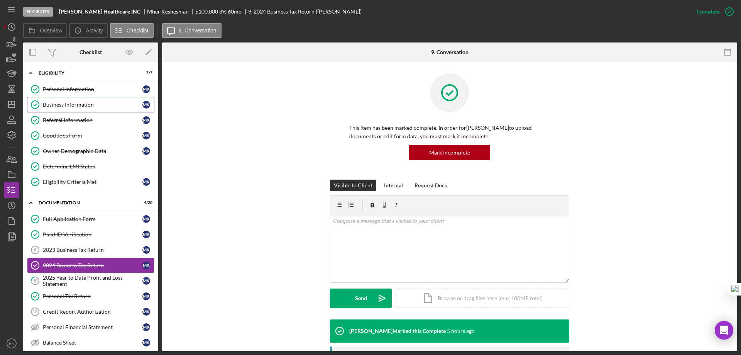
click at [72, 102] on div "Business Information" at bounding box center [93, 104] width 100 height 6
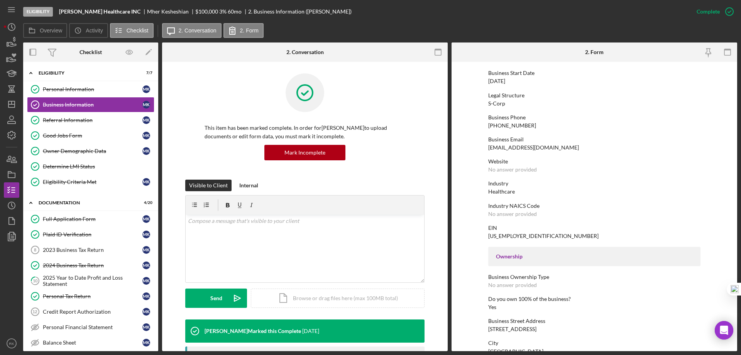
scroll to position [76, 0]
drag, startPoint x: 62, startPoint y: 123, endPoint x: 94, endPoint y: 124, distance: 32.0
click at [62, 123] on div "Referral Information" at bounding box center [93, 120] width 100 height 6
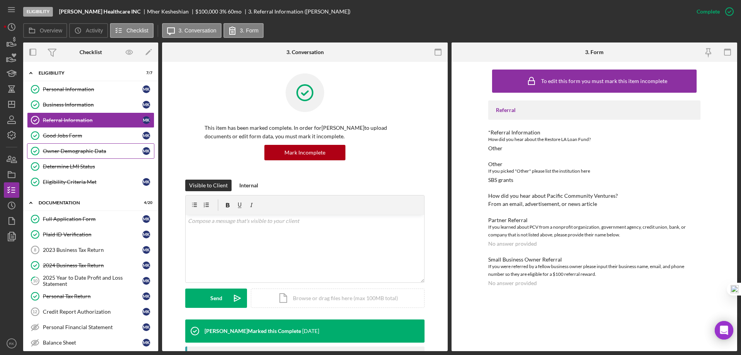
drag, startPoint x: 78, startPoint y: 155, endPoint x: 91, endPoint y: 155, distance: 13.1
click at [79, 155] on link "Owner Demographic Data Owner Demographic Data M K" at bounding box center [90, 150] width 127 height 15
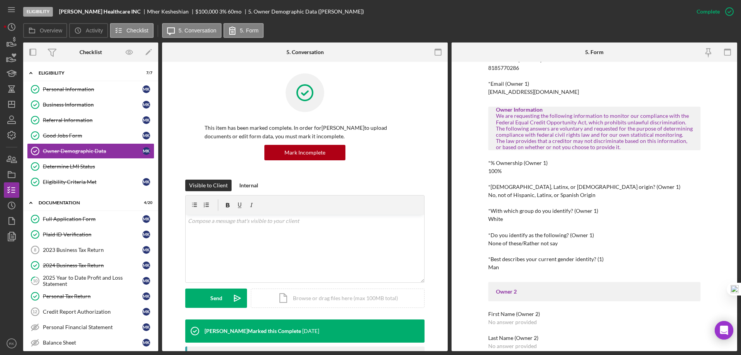
scroll to position [193, 0]
click at [13, 104] on line "button" at bounding box center [11, 104] width 6 height 0
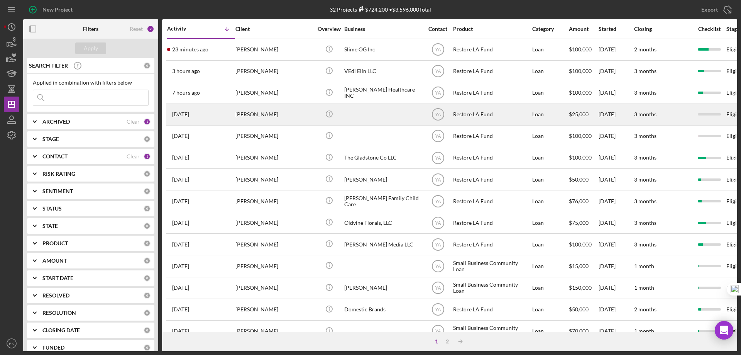
click at [355, 121] on div at bounding box center [382, 114] width 77 height 20
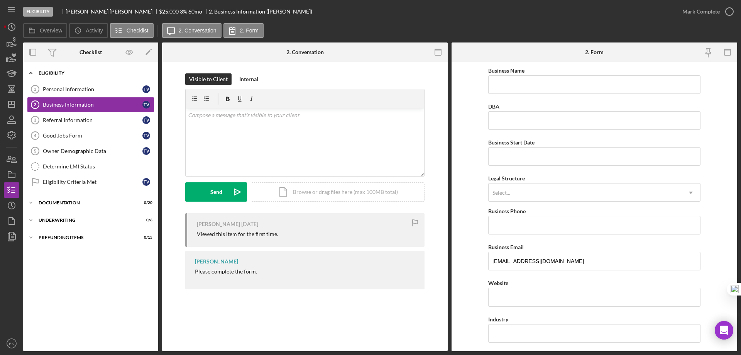
click at [44, 75] on div "Icon/Expander Eligibility 0 / 7" at bounding box center [90, 73] width 135 height 16
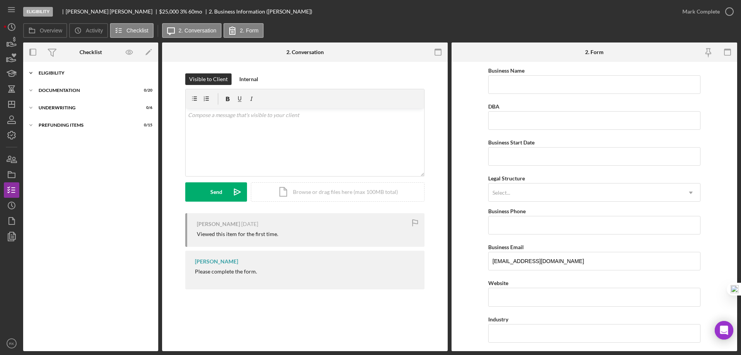
click at [49, 76] on div "Icon/Expander Eligibility 0 / 7" at bounding box center [90, 72] width 135 height 15
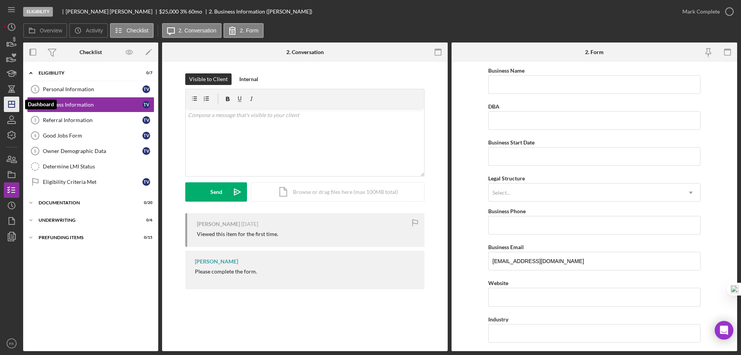
click at [16, 110] on icon "Icon/Dashboard" at bounding box center [11, 104] width 19 height 19
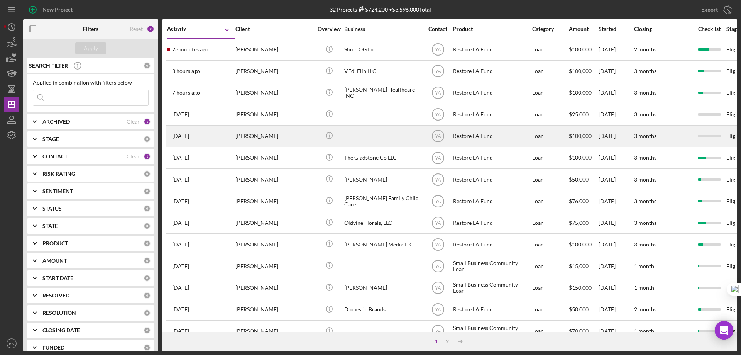
click at [355, 137] on div at bounding box center [382, 136] width 77 height 20
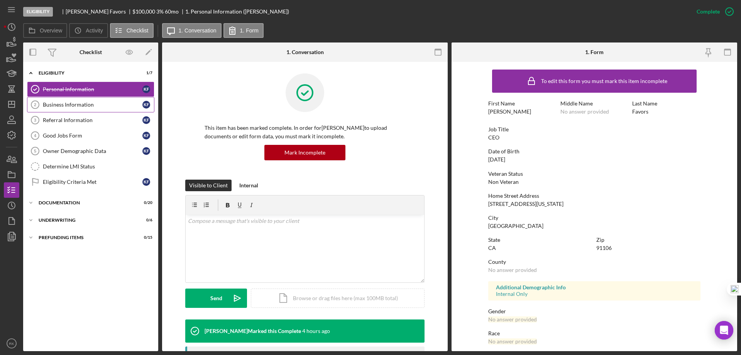
click at [101, 106] on div "Business Information" at bounding box center [93, 104] width 100 height 6
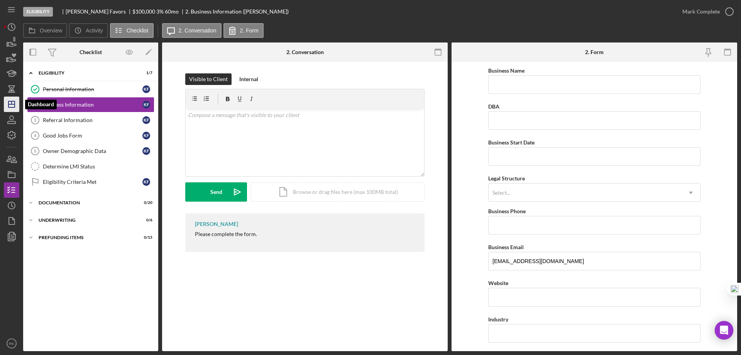
click at [11, 106] on icon "Icon/Dashboard" at bounding box center [11, 104] width 19 height 19
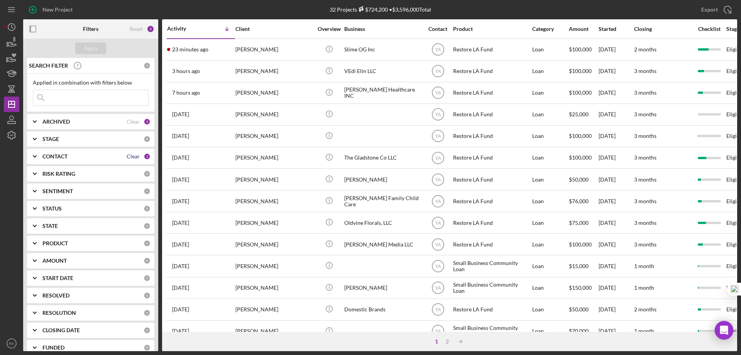
click at [128, 155] on div "Clear" at bounding box center [133, 156] width 13 height 6
click at [51, 157] on b "CONTACT" at bounding box center [54, 156] width 25 height 6
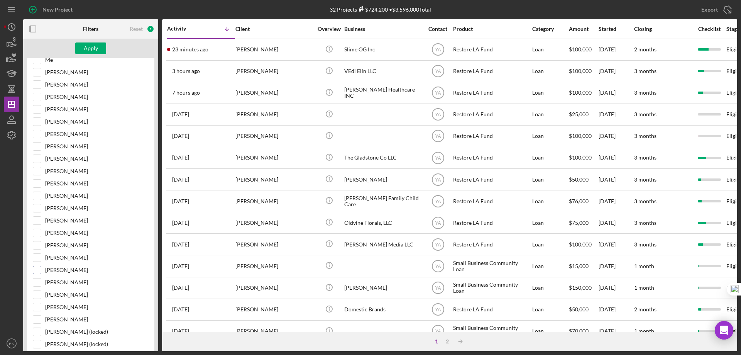
scroll to position [128, 0]
click at [37, 269] on input "[PERSON_NAME]" at bounding box center [37, 269] width 8 height 8
checkbox input "true"
drag, startPoint x: 93, startPoint y: 48, endPoint x: 86, endPoint y: 69, distance: 22.6
click at [94, 48] on div "Apply" at bounding box center [91, 48] width 14 height 12
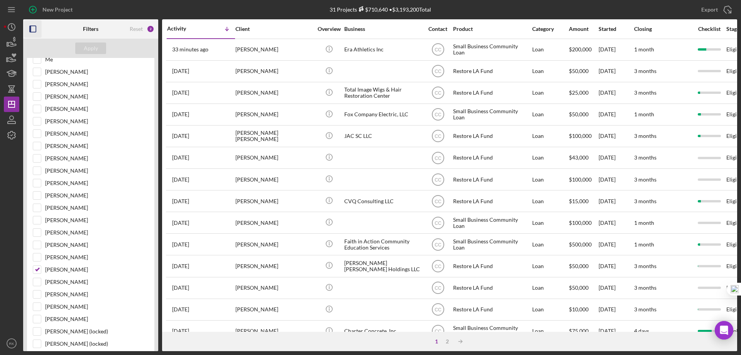
click at [37, 29] on icon "button" at bounding box center [32, 28] width 17 height 17
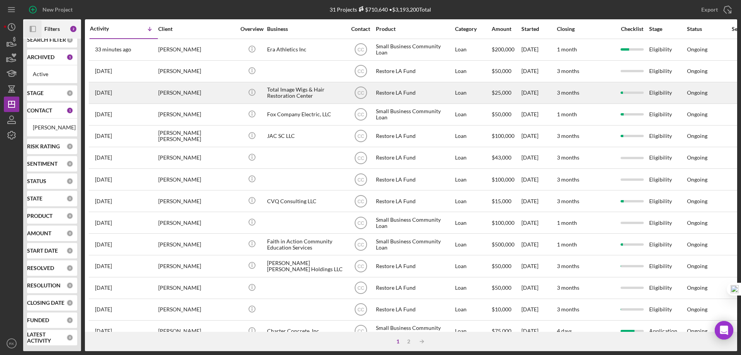
scroll to position [17, 0]
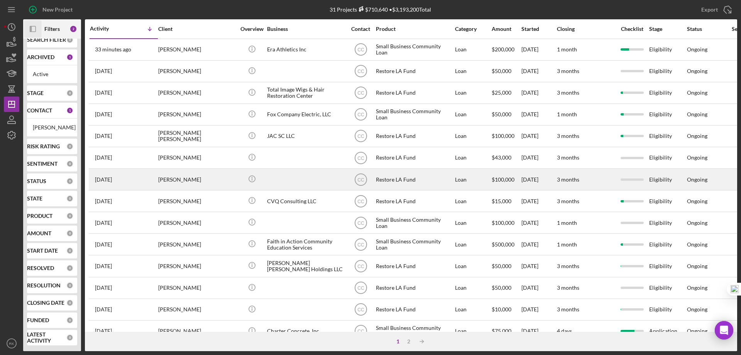
click at [181, 182] on div "[PERSON_NAME]" at bounding box center [196, 179] width 77 height 20
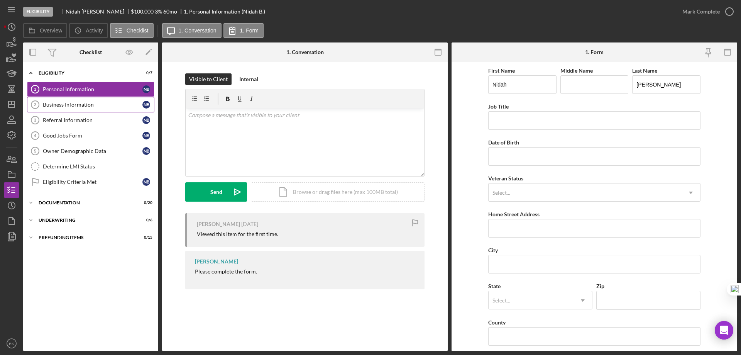
click at [67, 108] on div "Business Information" at bounding box center [93, 104] width 100 height 6
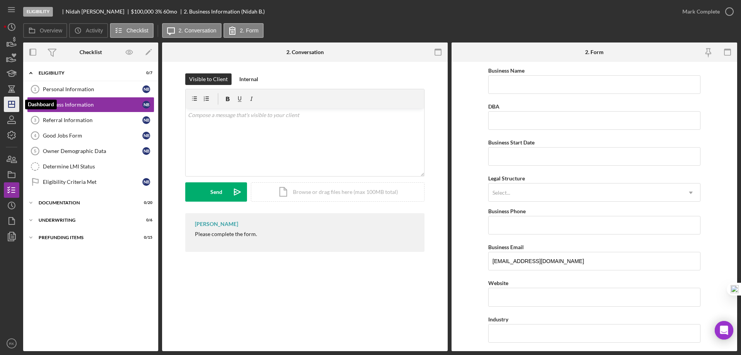
click at [11, 105] on icon "Icon/Dashboard" at bounding box center [11, 104] width 19 height 19
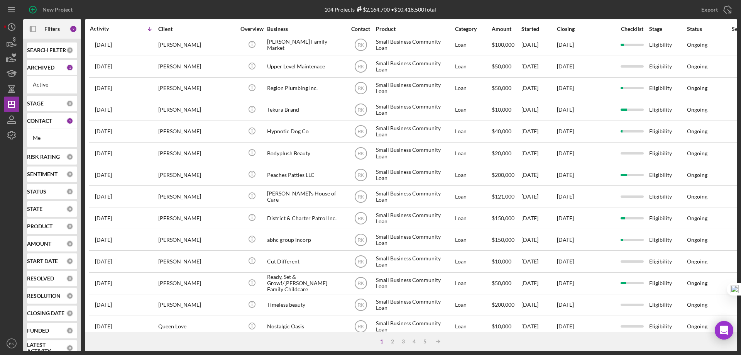
scroll to position [258, 0]
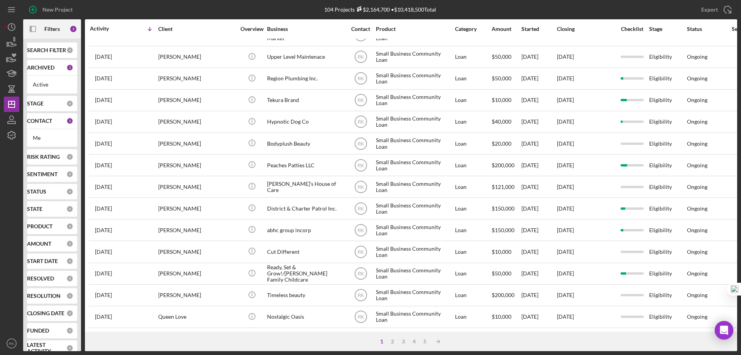
click at [36, 123] on b "CONTACT" at bounding box center [39, 121] width 25 height 6
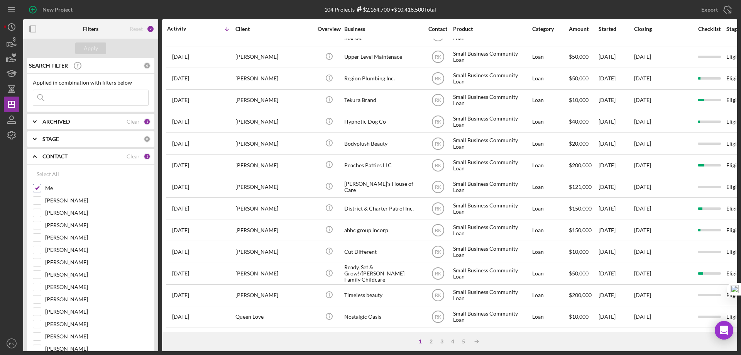
click at [39, 186] on input "Me" at bounding box center [37, 188] width 8 height 8
checkbox input "false"
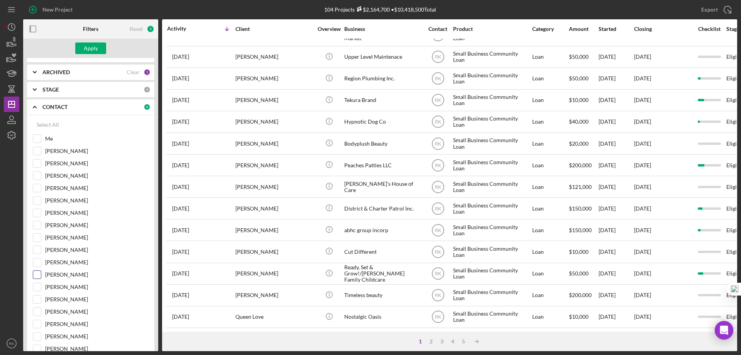
scroll to position [51, 0]
drag, startPoint x: 37, startPoint y: 348, endPoint x: 73, endPoint y: 278, distance: 78.2
click at [37, 348] on input "[PERSON_NAME]" at bounding box center [37, 347] width 8 height 8
checkbox input "true"
click at [98, 53] on button "Apply" at bounding box center [90, 48] width 31 height 12
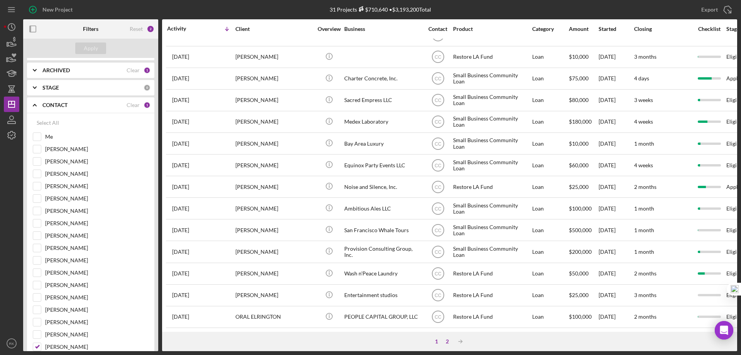
click at [447, 340] on div "2" at bounding box center [447, 341] width 11 height 6
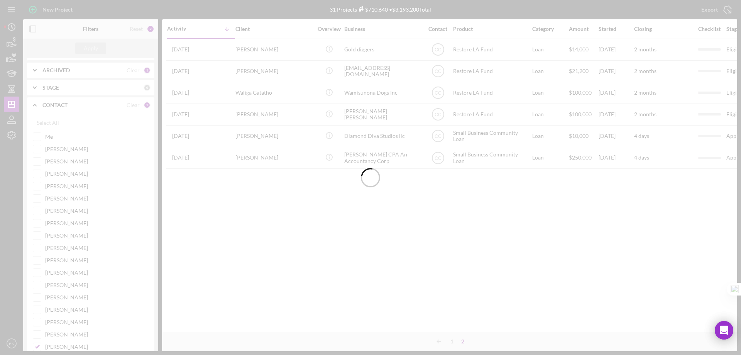
scroll to position [0, 0]
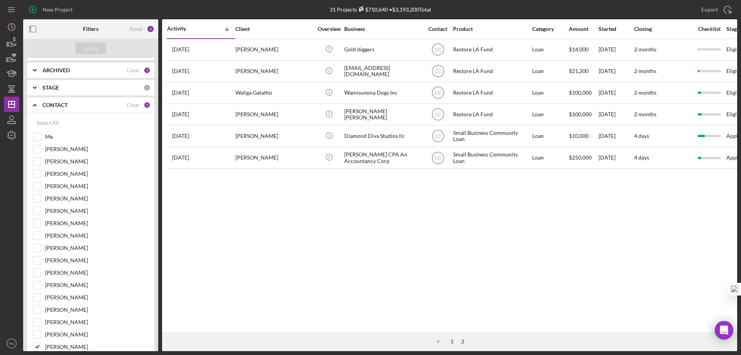
click at [451, 342] on div "1" at bounding box center [451, 341] width 11 height 6
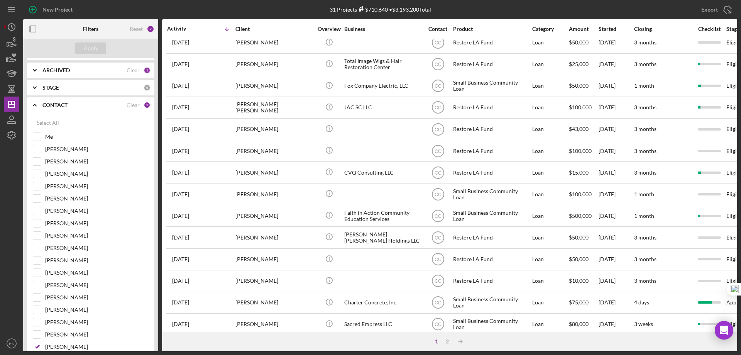
scroll to position [28, 0]
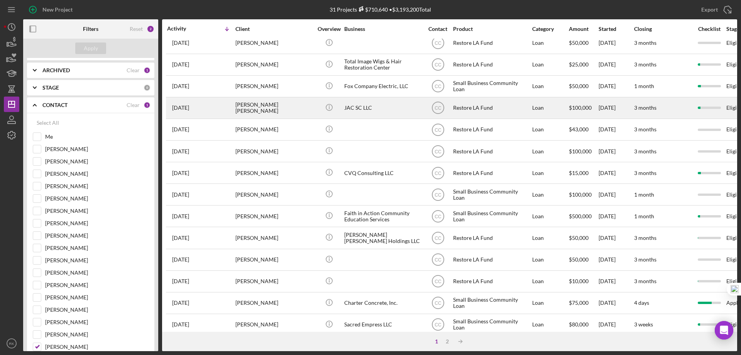
click at [365, 110] on div "JAC SC LLC" at bounding box center [382, 108] width 77 height 20
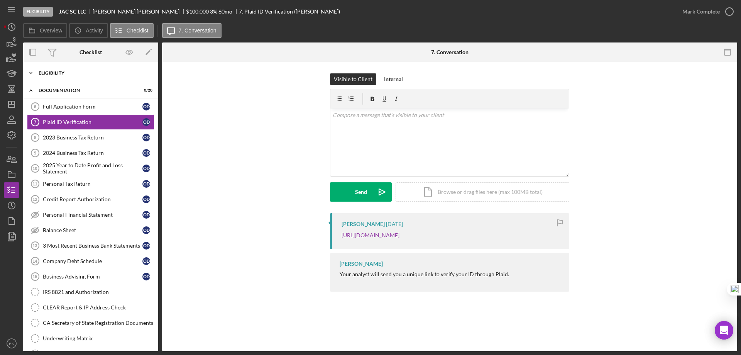
click at [59, 71] on div "Eligibility" at bounding box center [94, 73] width 110 height 5
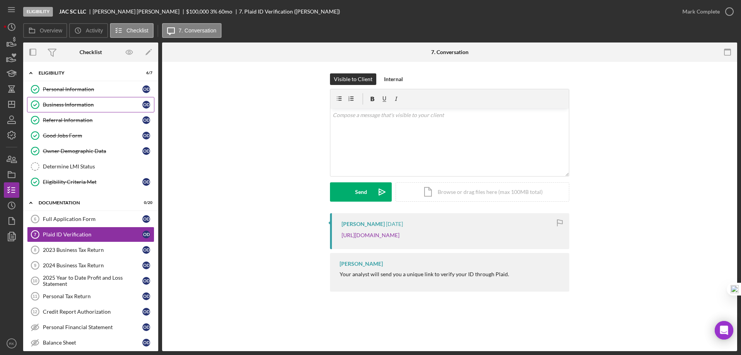
click at [65, 104] on div "Business Information" at bounding box center [93, 104] width 100 height 6
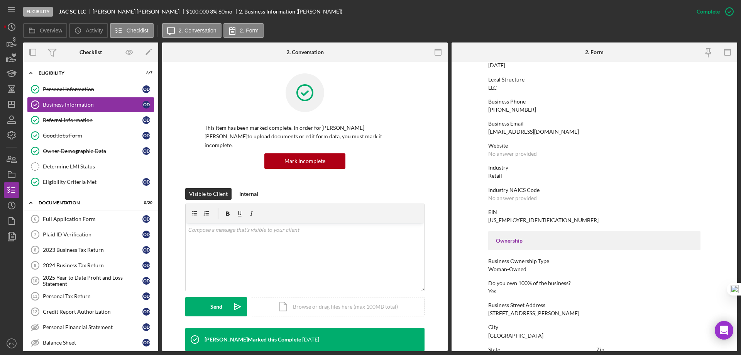
scroll to position [90, 0]
click at [74, 120] on div "Referral Information" at bounding box center [93, 120] width 100 height 6
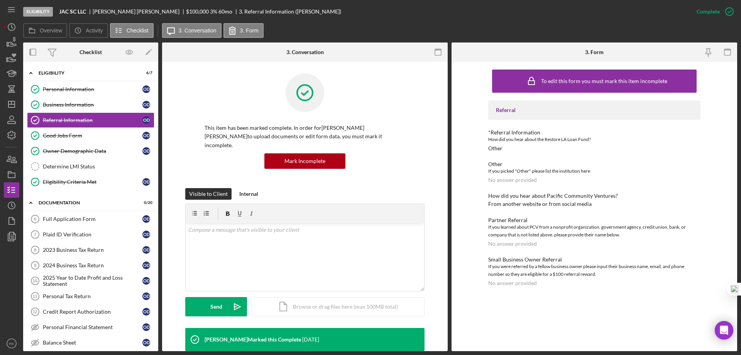
drag, startPoint x: 96, startPoint y: 150, endPoint x: 163, endPoint y: 153, distance: 67.6
click at [96, 150] on div "Owner Demographic Data" at bounding box center [93, 151] width 100 height 6
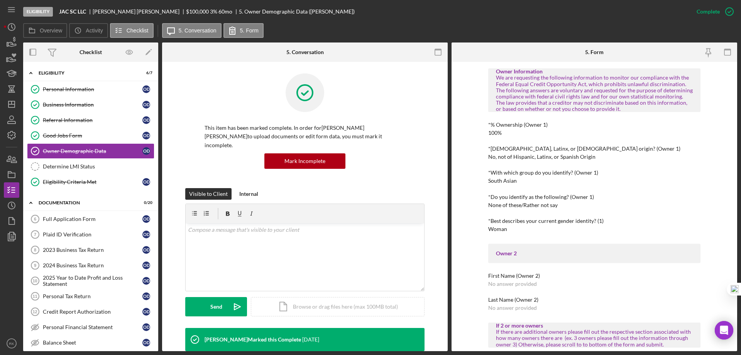
scroll to position [231, 0]
drag, startPoint x: 11, startPoint y: 99, endPoint x: 17, endPoint y: 102, distance: 6.6
click at [11, 100] on icon "Icon/Dashboard" at bounding box center [11, 104] width 19 height 19
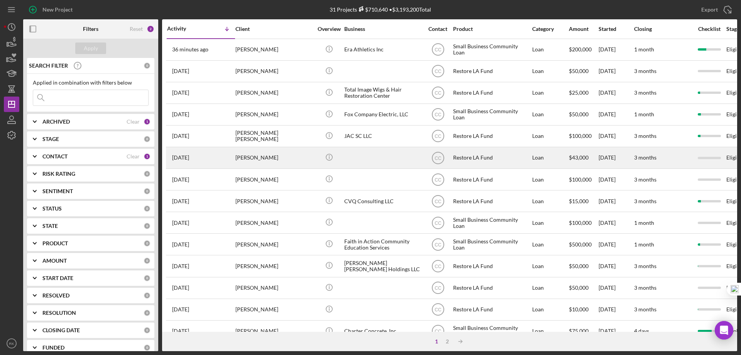
click at [274, 157] on div "[PERSON_NAME]" at bounding box center [273, 157] width 77 height 20
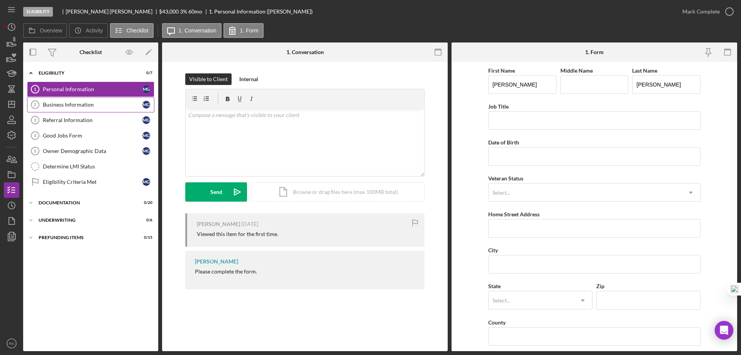
click at [73, 105] on div "Business Information" at bounding box center [93, 104] width 100 height 6
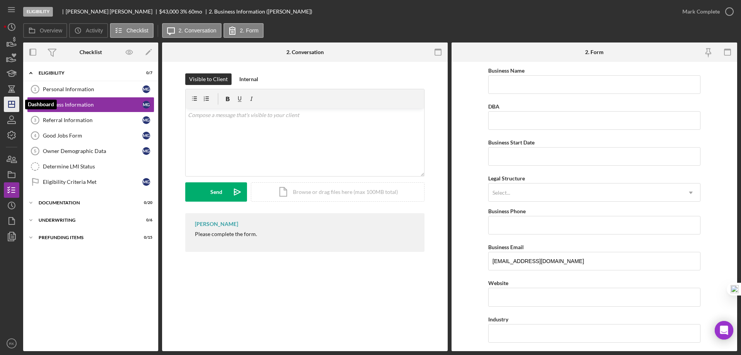
click at [11, 106] on icon "Icon/Dashboard" at bounding box center [11, 104] width 19 height 19
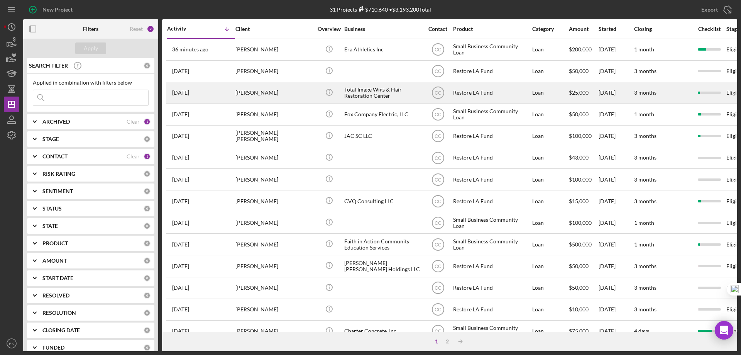
click at [381, 91] on div "Total Image Wigs & Hair Restoration Center" at bounding box center [382, 93] width 77 height 20
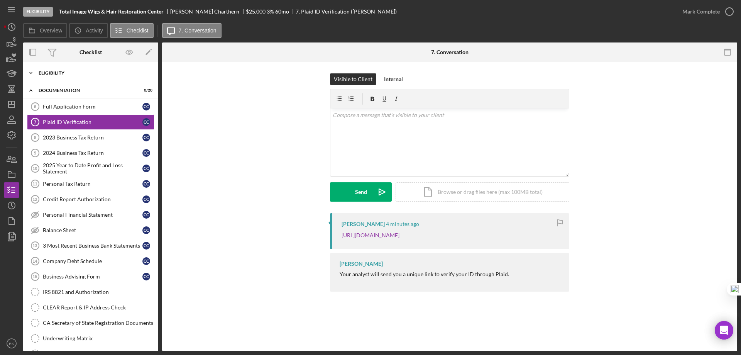
click at [47, 74] on div "Eligibility" at bounding box center [94, 73] width 110 height 5
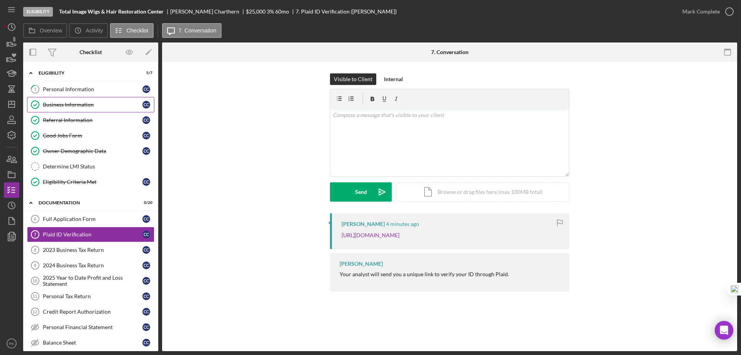
click at [70, 103] on div "Business Information" at bounding box center [93, 104] width 100 height 6
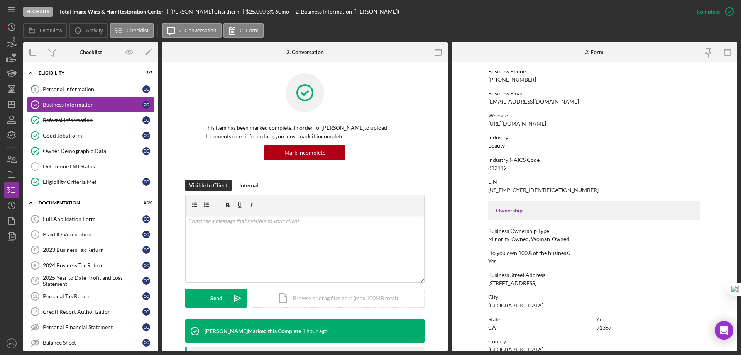
scroll to position [77, 0]
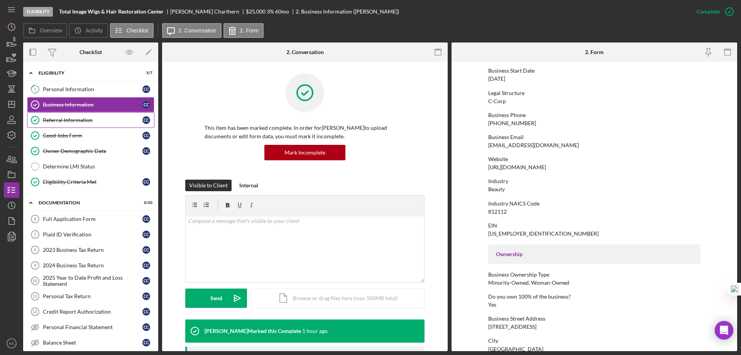
click at [73, 123] on div "Referral Information" at bounding box center [93, 120] width 100 height 6
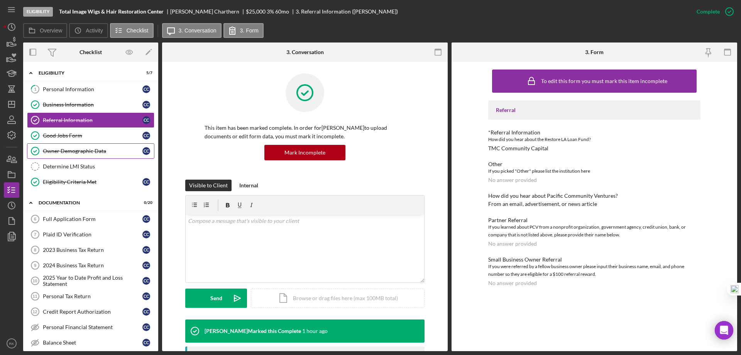
click at [103, 149] on div "Owner Demographic Data" at bounding box center [93, 151] width 100 height 6
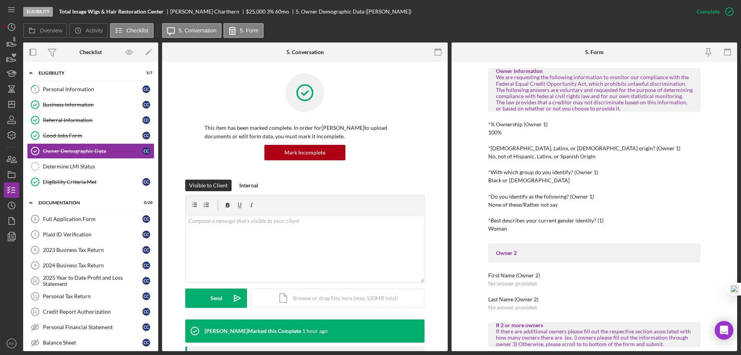
scroll to position [231, 0]
drag, startPoint x: 12, startPoint y: 103, endPoint x: 20, endPoint y: 110, distance: 10.7
click at [12, 103] on icon "Icon/Dashboard" at bounding box center [11, 104] width 19 height 19
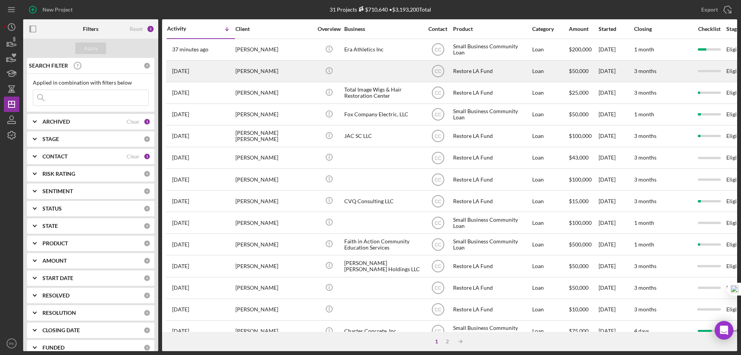
click at [258, 69] on div "[PERSON_NAME]" at bounding box center [273, 71] width 77 height 20
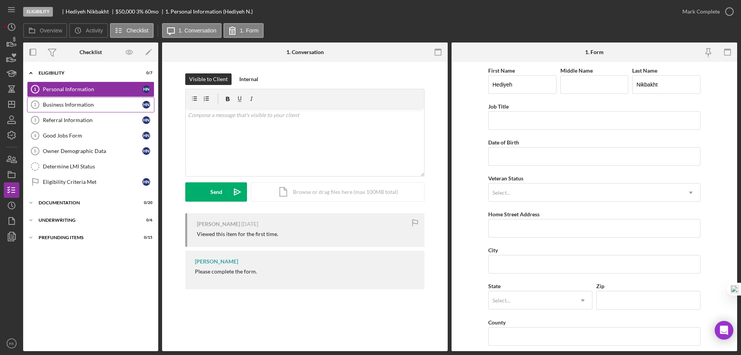
click at [79, 103] on div "Business Information" at bounding box center [93, 104] width 100 height 6
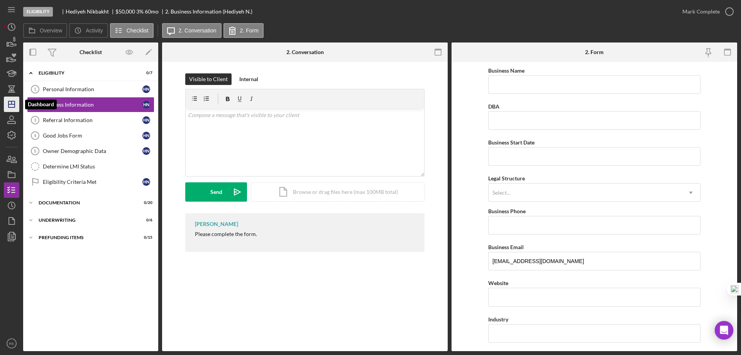
drag, startPoint x: 12, startPoint y: 105, endPoint x: 15, endPoint y: 108, distance: 4.1
click at [12, 104] on line "button" at bounding box center [11, 104] width 6 height 0
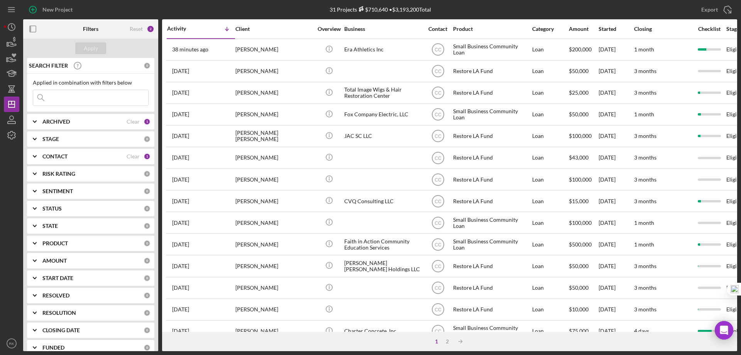
click at [129, 157] on div "Clear" at bounding box center [133, 156] width 13 height 6
click at [61, 159] on b "CONTACT" at bounding box center [54, 156] width 25 height 6
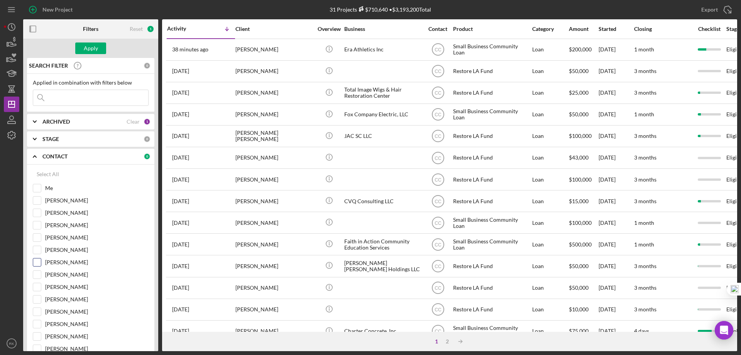
click at [39, 262] on input "[PERSON_NAME]" at bounding box center [37, 262] width 8 height 8
checkbox input "true"
click at [95, 43] on div "Apply" at bounding box center [91, 48] width 14 height 12
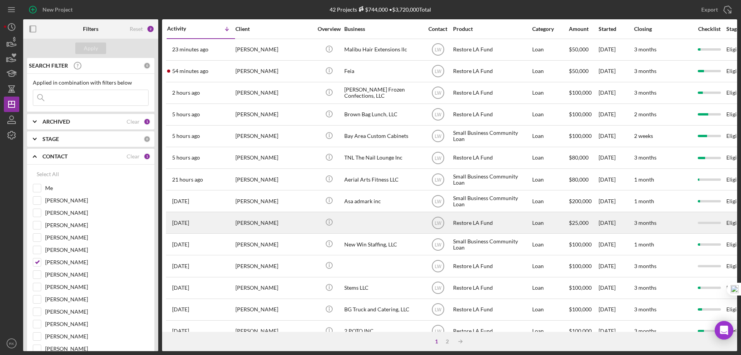
click at [253, 222] on div "[PERSON_NAME]" at bounding box center [273, 222] width 77 height 20
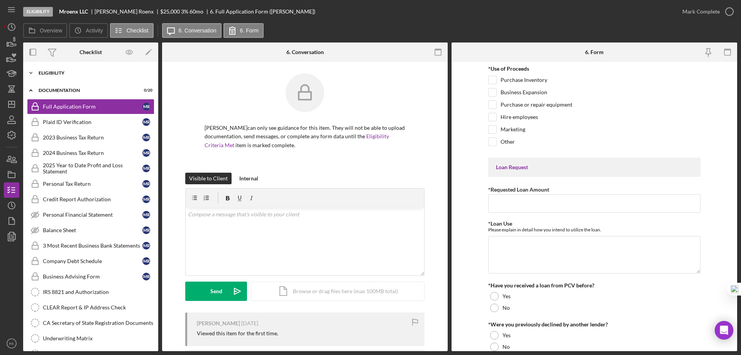
click at [62, 77] on div "Icon/Expander Eligibility 0 / 7" at bounding box center [90, 72] width 135 height 15
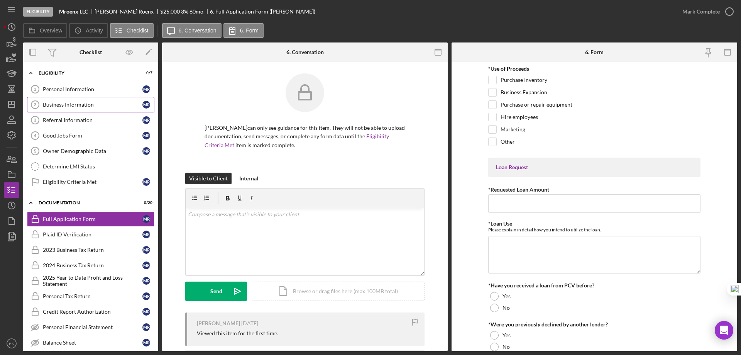
drag, startPoint x: 68, startPoint y: 105, endPoint x: 79, endPoint y: 108, distance: 12.5
click at [68, 104] on div "Business Information" at bounding box center [93, 104] width 100 height 6
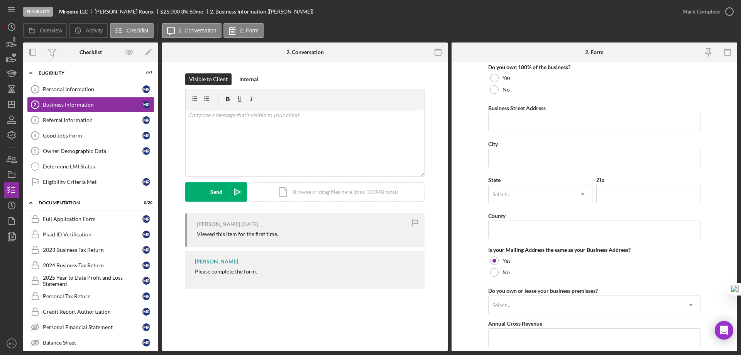
scroll to position [433, 0]
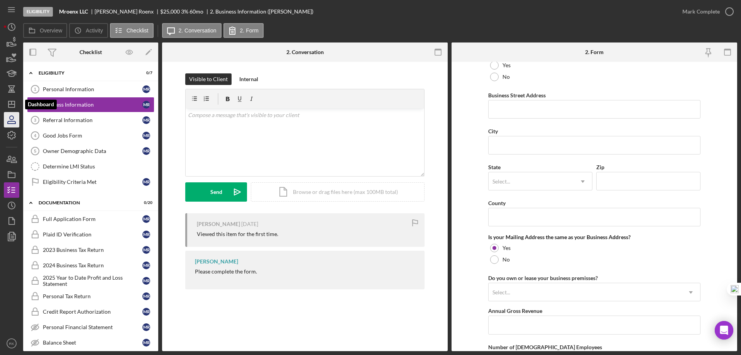
drag, startPoint x: 10, startPoint y: 108, endPoint x: 14, endPoint y: 112, distance: 5.7
click at [10, 108] on icon "Icon/Dashboard" at bounding box center [11, 104] width 19 height 19
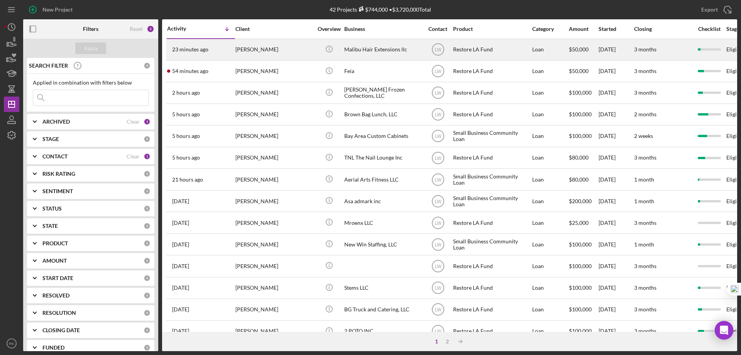
click at [361, 52] on div "Malibu Hair Extensions llc" at bounding box center [382, 49] width 77 height 20
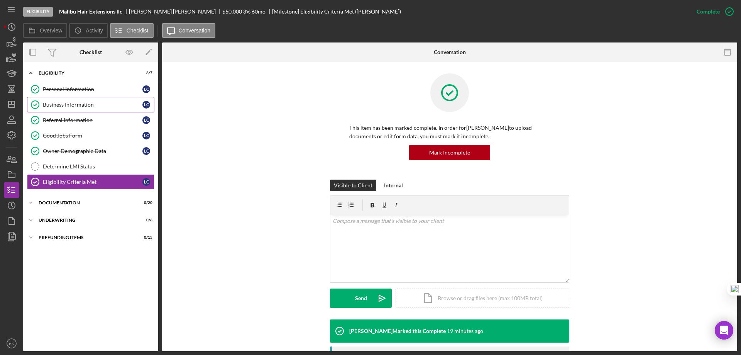
drag, startPoint x: 70, startPoint y: 103, endPoint x: 138, endPoint y: 117, distance: 69.5
click at [71, 103] on div "Business Information" at bounding box center [93, 104] width 100 height 6
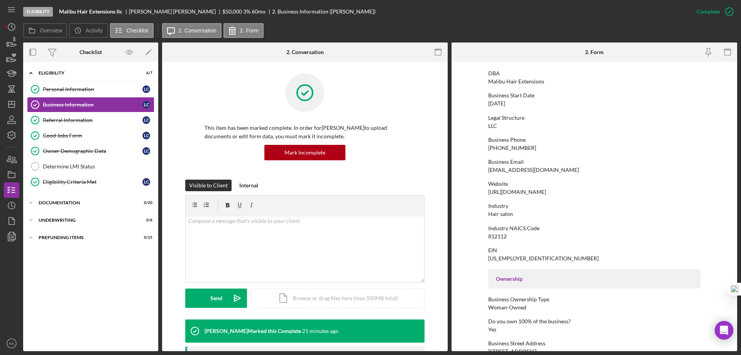
scroll to position [51, 0]
drag, startPoint x: 87, startPoint y: 123, endPoint x: 194, endPoint y: 122, distance: 107.2
click at [87, 123] on div "Referral Information" at bounding box center [93, 120] width 100 height 6
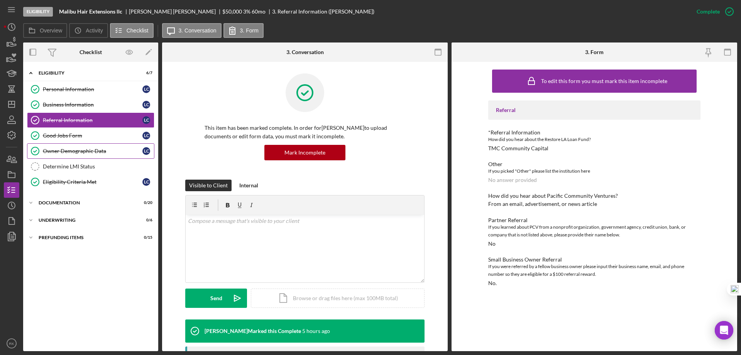
click at [96, 154] on link "Owner Demographic Data Owner Demographic Data L C" at bounding box center [90, 150] width 127 height 15
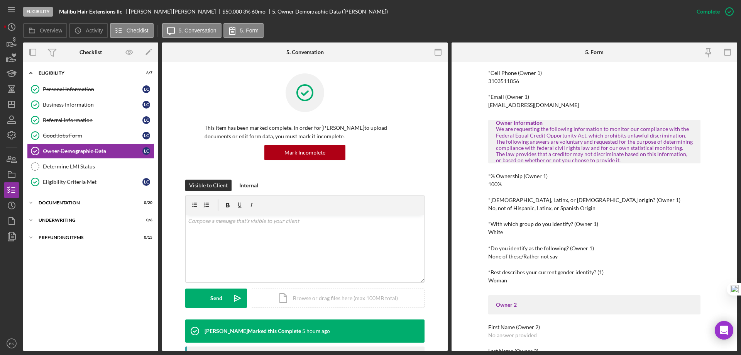
scroll to position [180, 0]
click at [13, 103] on icon "Icon/Dashboard" at bounding box center [11, 104] width 19 height 19
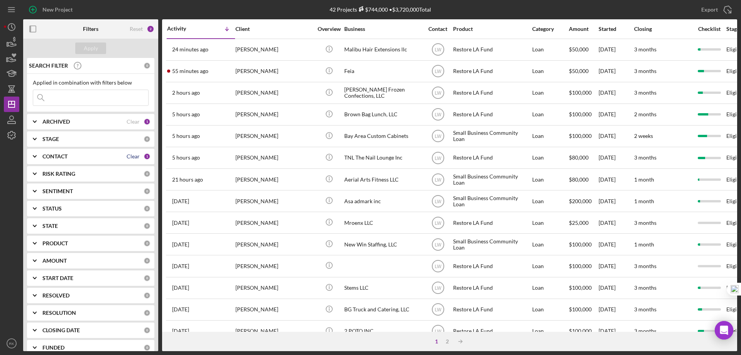
click at [128, 154] on div "Clear" at bounding box center [133, 156] width 13 height 6
click at [66, 156] on b "CONTACT" at bounding box center [54, 156] width 25 height 6
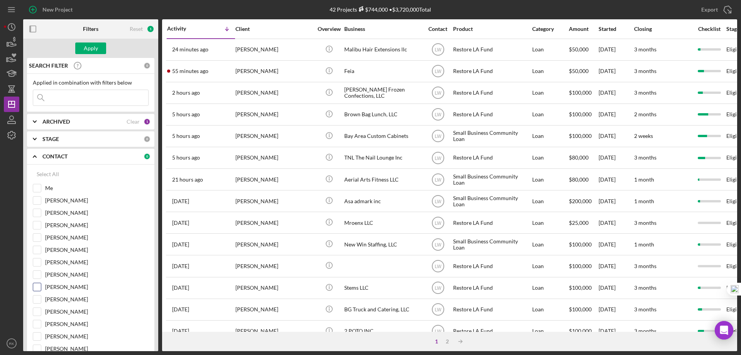
click at [36, 287] on input "[PERSON_NAME]" at bounding box center [37, 287] width 8 height 8
click at [93, 44] on div "Apply" at bounding box center [91, 48] width 14 height 12
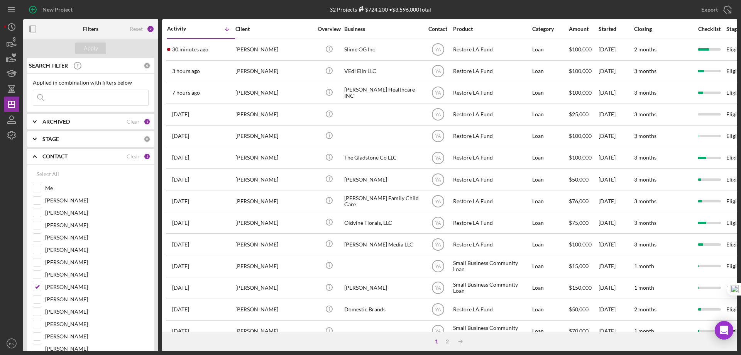
drag, startPoint x: 129, startPoint y: 155, endPoint x: 71, endPoint y: 167, distance: 59.2
click at [129, 155] on div "Clear" at bounding box center [133, 156] width 13 height 6
checkbox input "false"
click at [39, 157] on icon "Icon/Expander" at bounding box center [34, 156] width 19 height 19
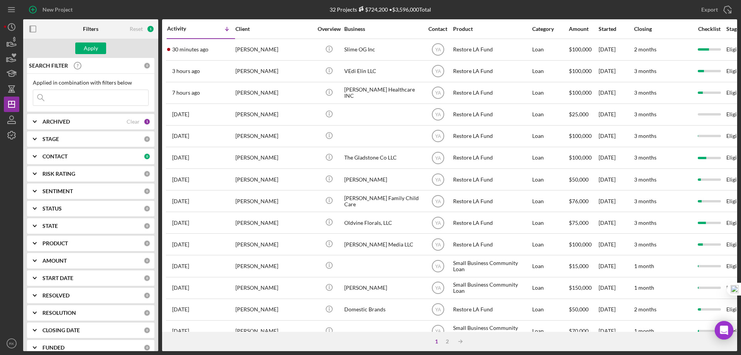
click at [38, 159] on icon "Icon/Expander" at bounding box center [34, 156] width 19 height 19
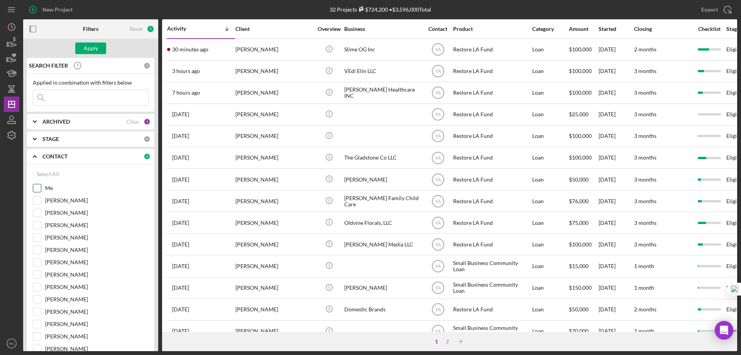
click at [38, 186] on input "Me" at bounding box center [37, 188] width 8 height 8
checkbox input "true"
click at [97, 49] on div "Apply" at bounding box center [91, 48] width 14 height 12
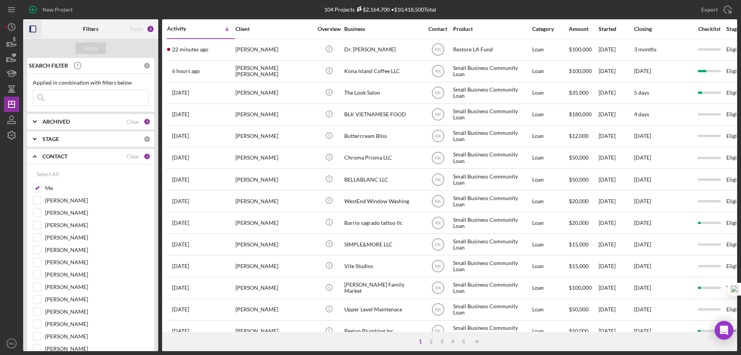
click at [37, 30] on icon "button" at bounding box center [32, 28] width 17 height 17
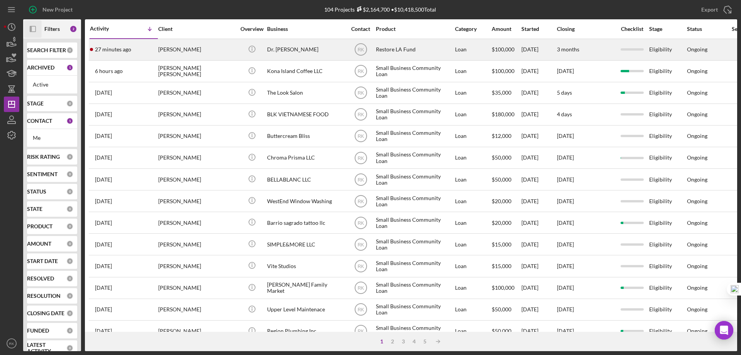
click at [262, 49] on div "Icon/Info" at bounding box center [251, 49] width 29 height 20
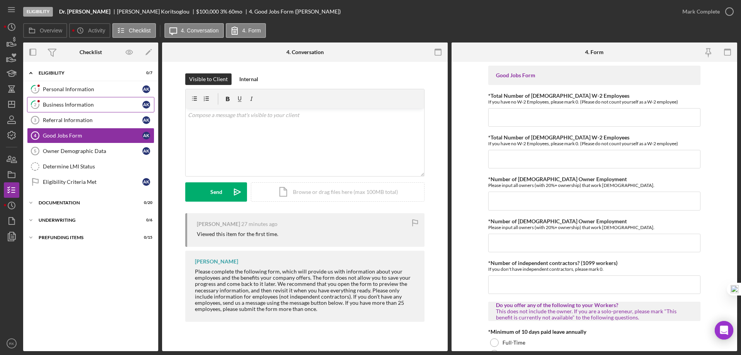
drag, startPoint x: 69, startPoint y: 104, endPoint x: 105, endPoint y: 104, distance: 35.9
click at [71, 104] on div "Business Information" at bounding box center [93, 104] width 100 height 6
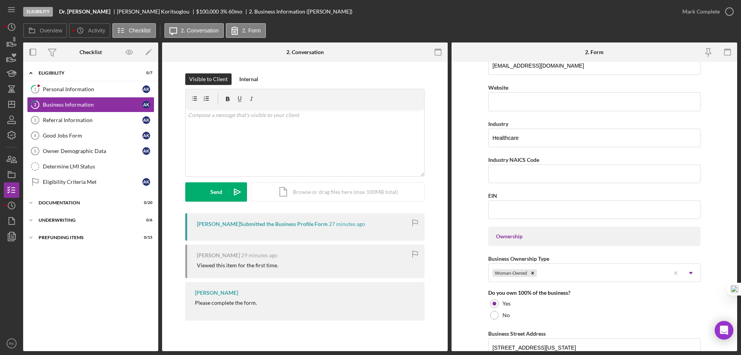
scroll to position [192, 0]
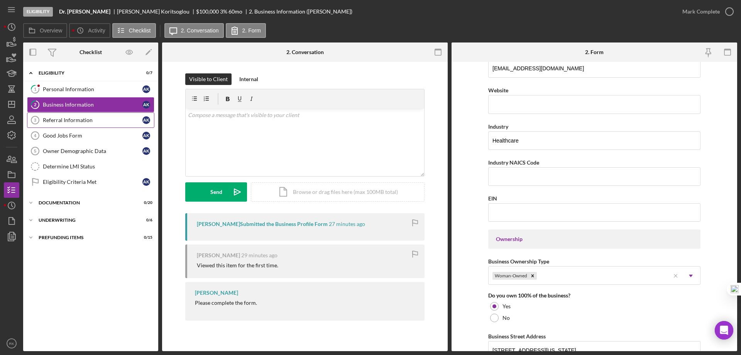
click at [65, 120] on div "Referral Information" at bounding box center [93, 120] width 100 height 6
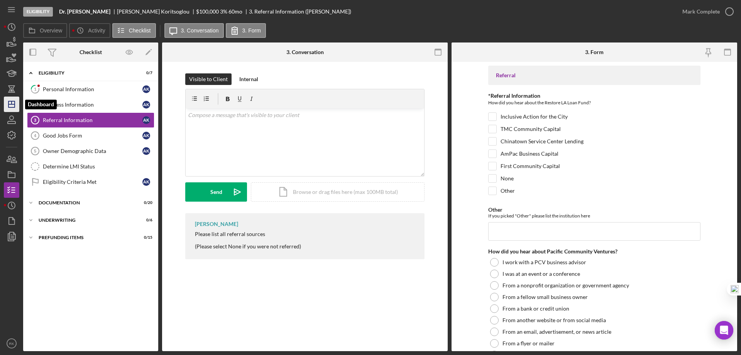
click at [10, 106] on icon "Icon/Dashboard" at bounding box center [11, 104] width 19 height 19
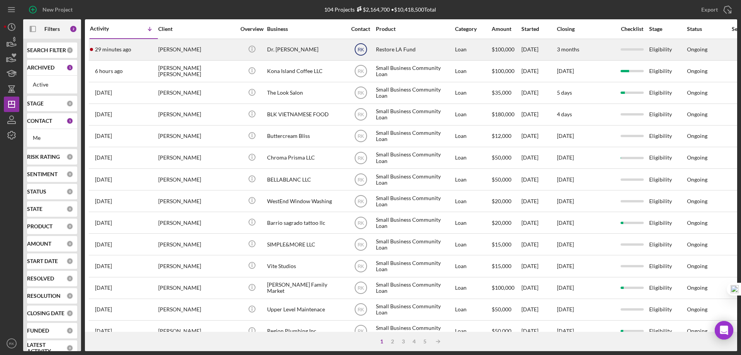
click at [360, 49] on text "RK" at bounding box center [360, 49] width 7 height 5
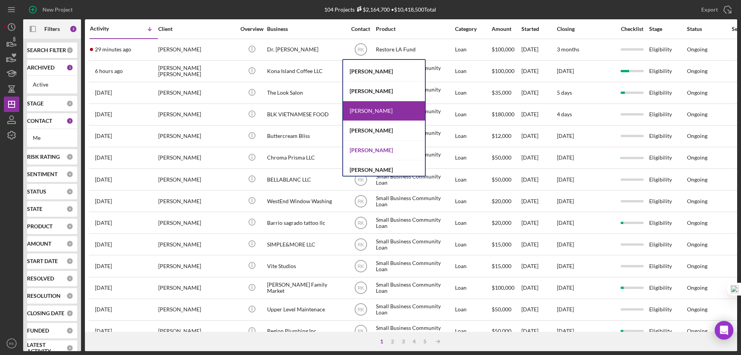
scroll to position [77, 0]
click at [374, 150] on div "[PERSON_NAME]" at bounding box center [384, 150] width 82 height 20
